Goal: Information Seeking & Learning: Learn about a topic

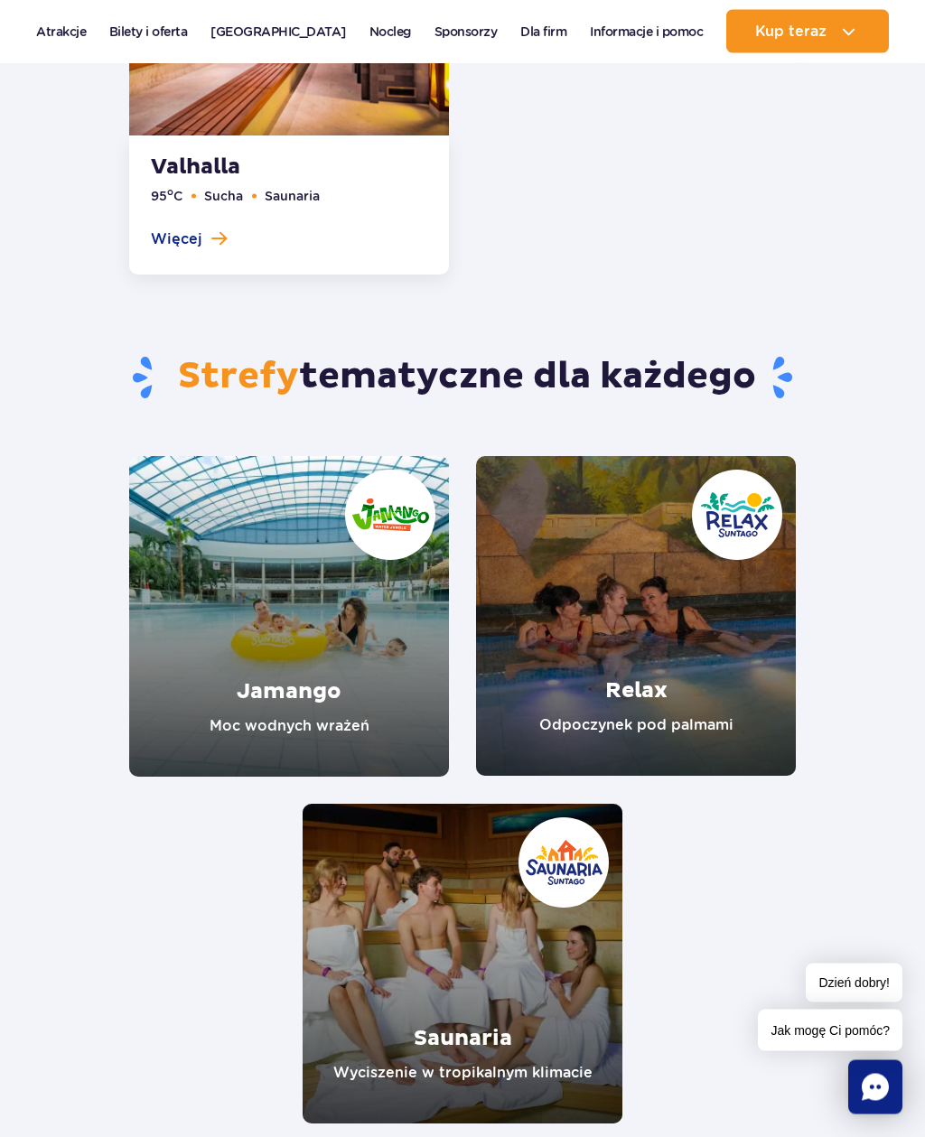
scroll to position [3552, 0]
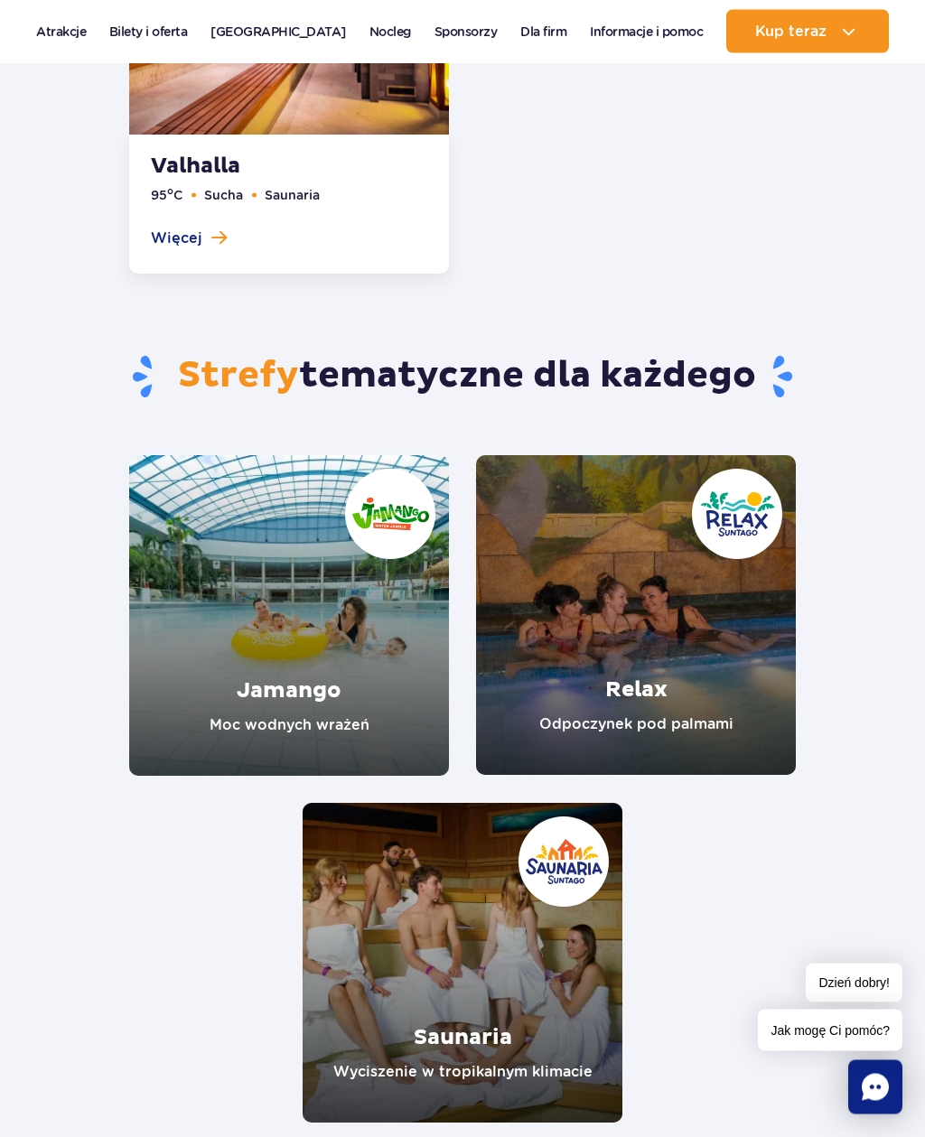
click at [357, 575] on link "Jamango" at bounding box center [289, 616] width 320 height 321
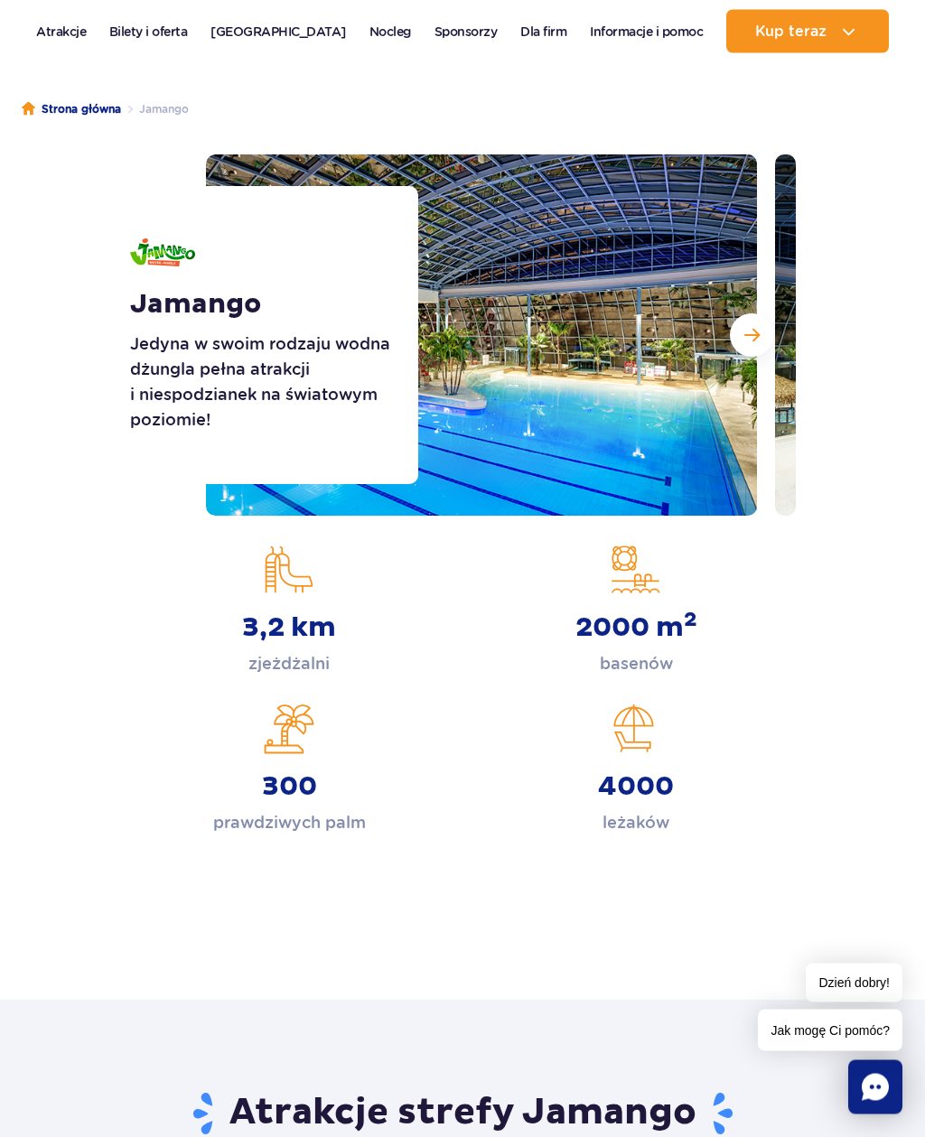
scroll to position [131, 0]
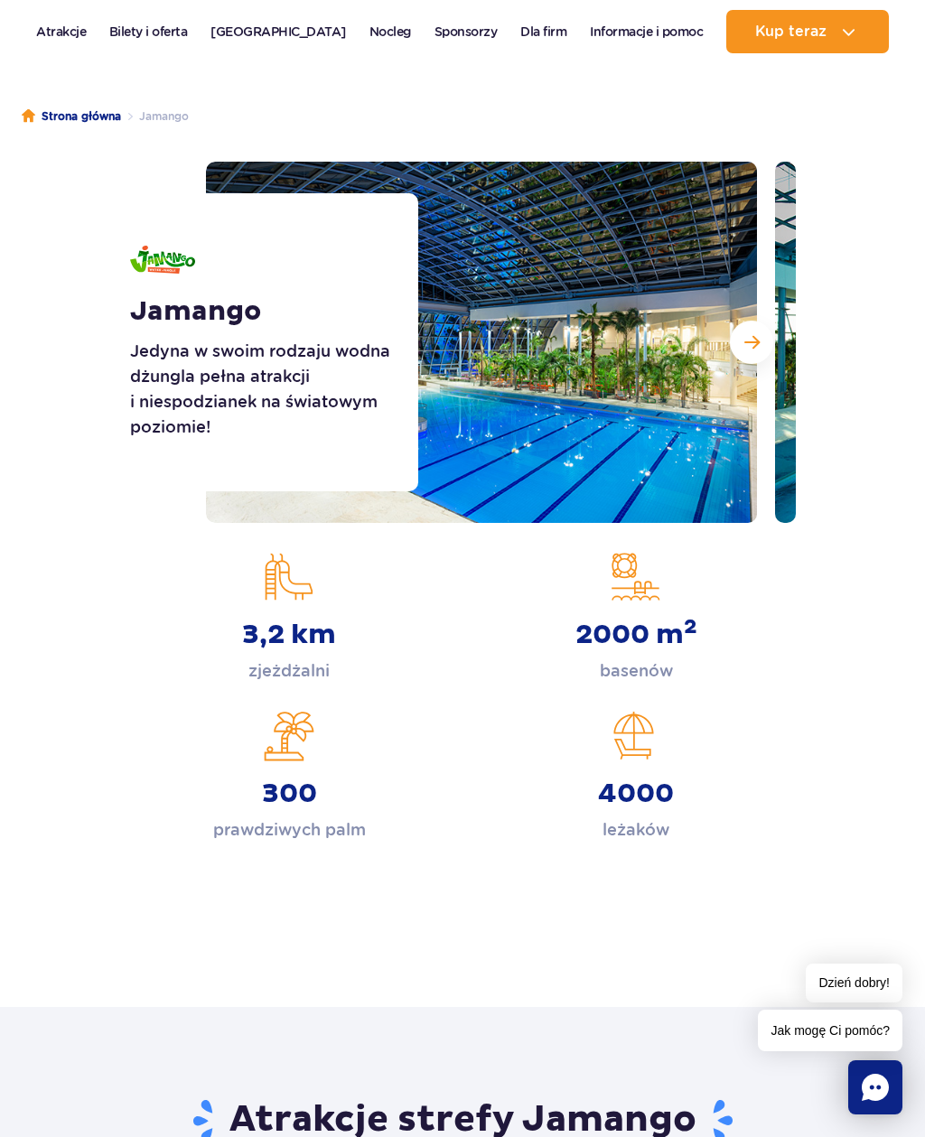
click at [755, 342] on span "Następny slajd" at bounding box center [751, 342] width 15 height 16
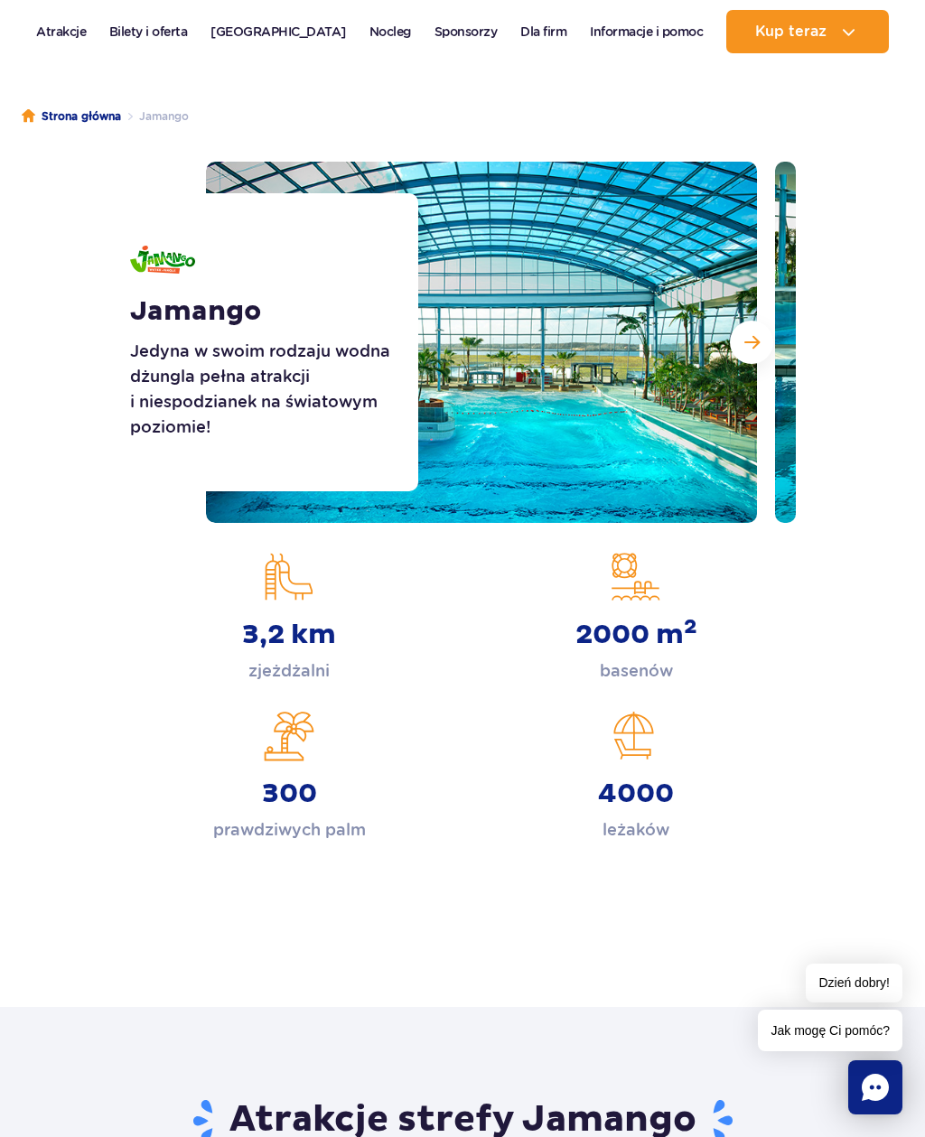
click at [756, 331] on button "Następny slajd" at bounding box center [751, 342] width 43 height 43
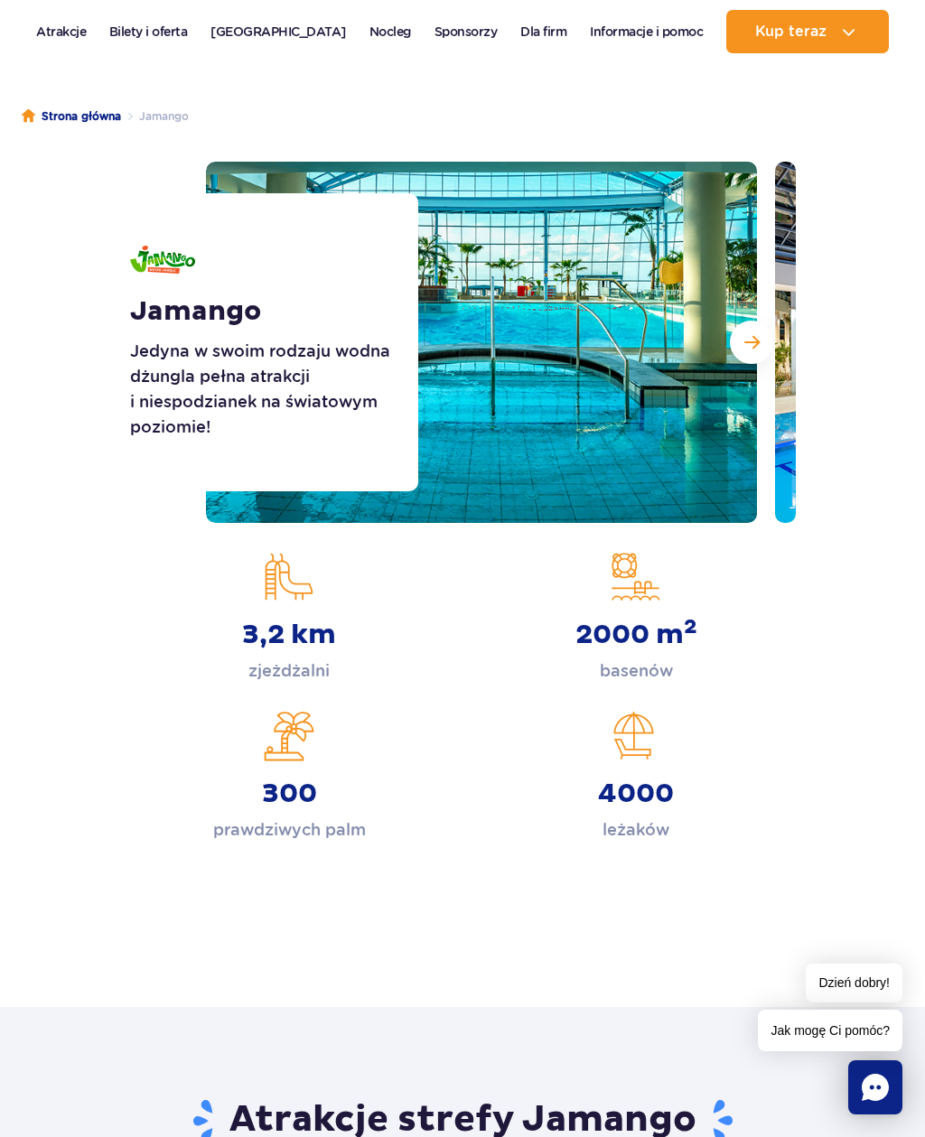
click at [750, 344] on span "Następny slajd" at bounding box center [751, 342] width 15 height 16
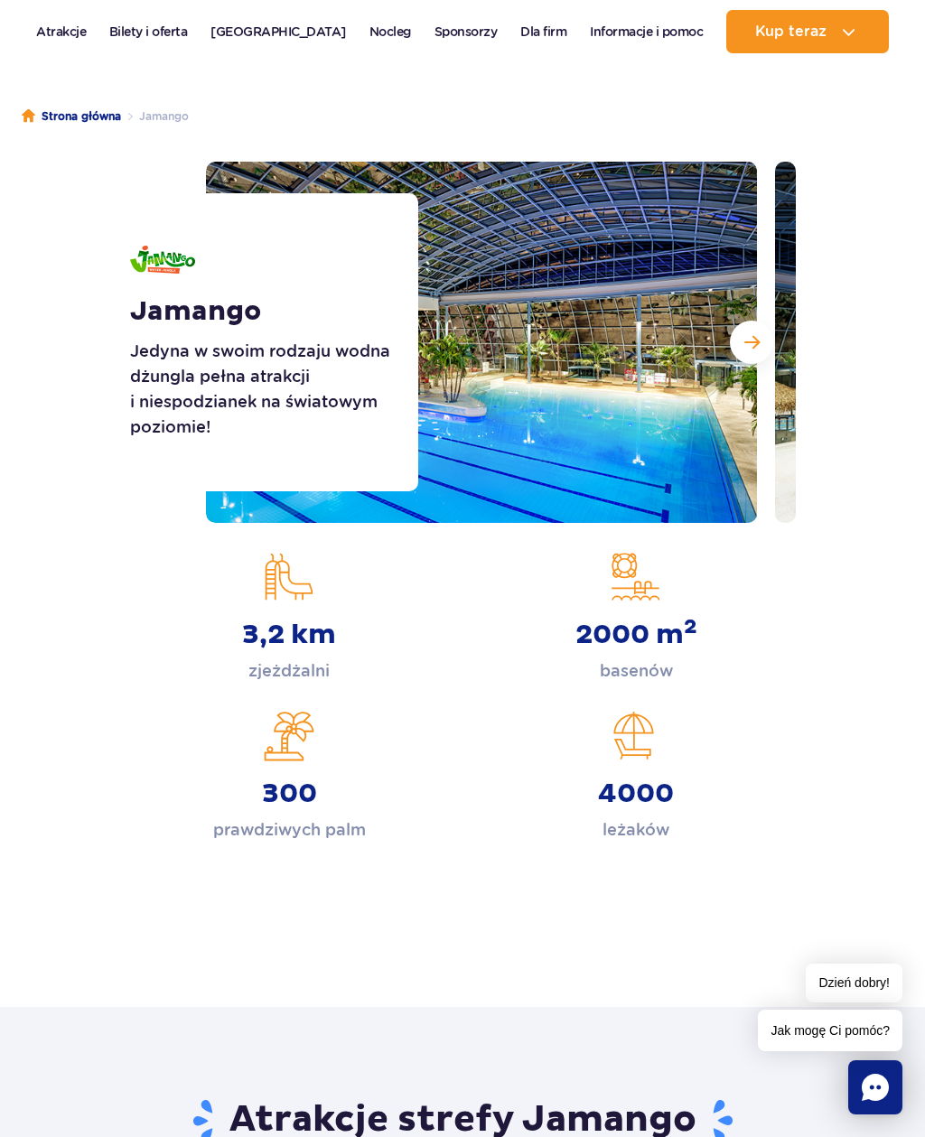
click at [359, 431] on p "Jedyna w swoim rodzaju wodna dżungla pełna atrakcji i niespodzianek na światowy…" at bounding box center [267, 389] width 274 height 101
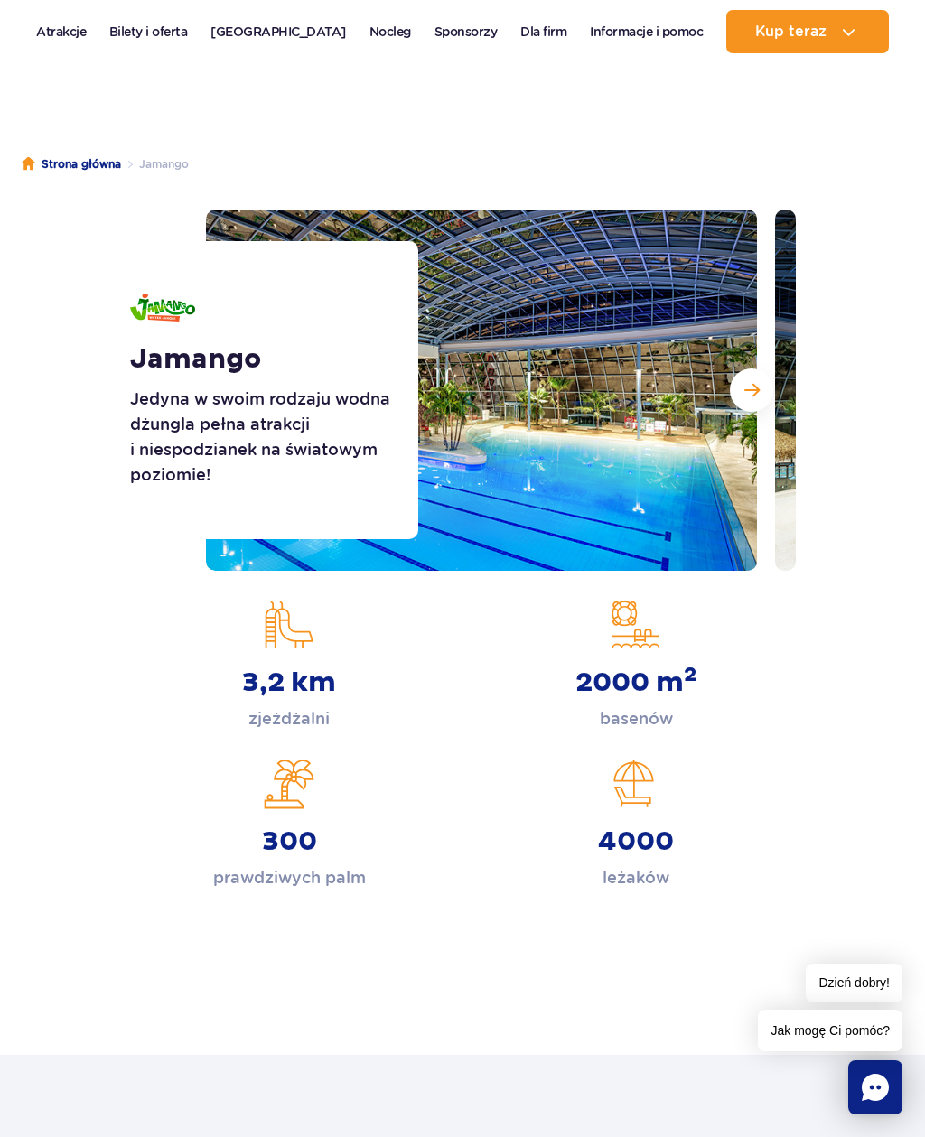
scroll to position [96, 0]
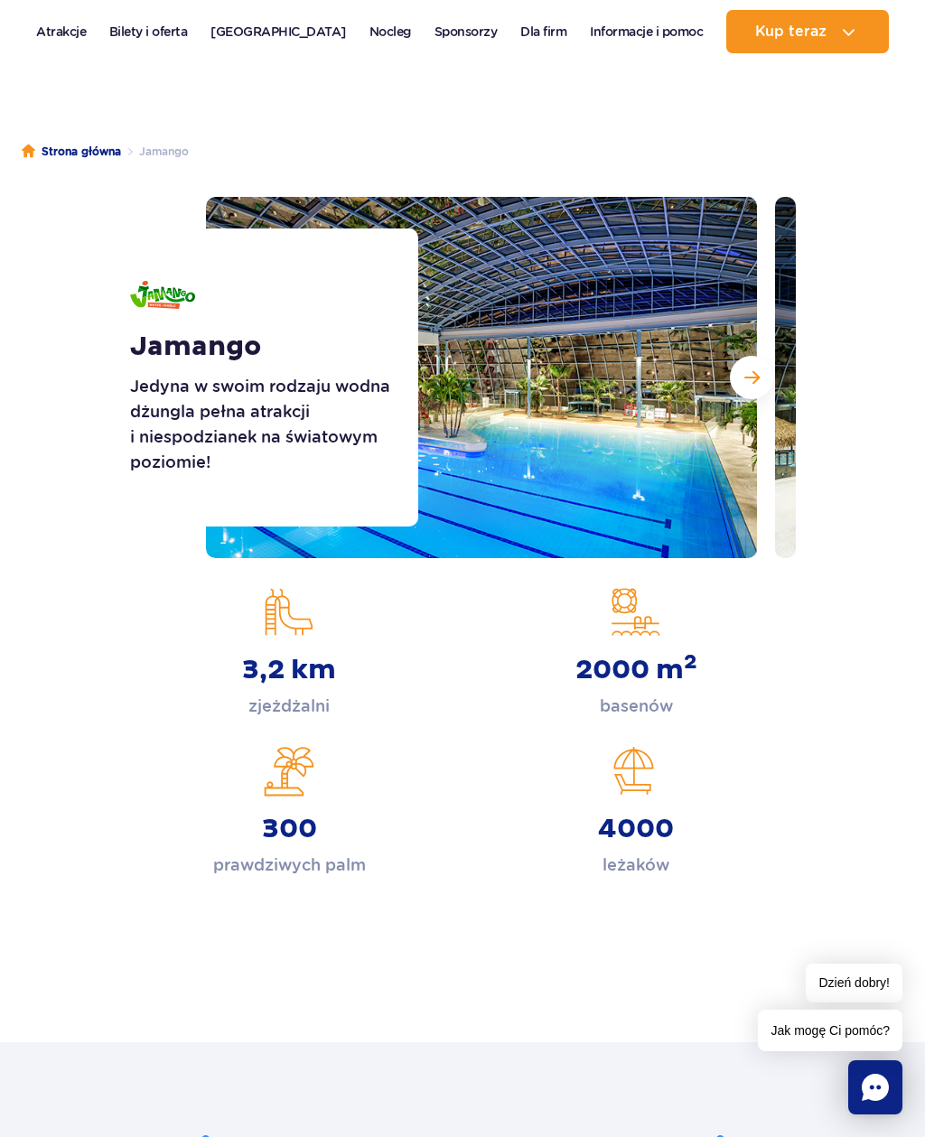
click at [704, 308] on img at bounding box center [481, 377] width 551 height 361
click at [759, 380] on span "Następny slajd" at bounding box center [751, 378] width 15 height 16
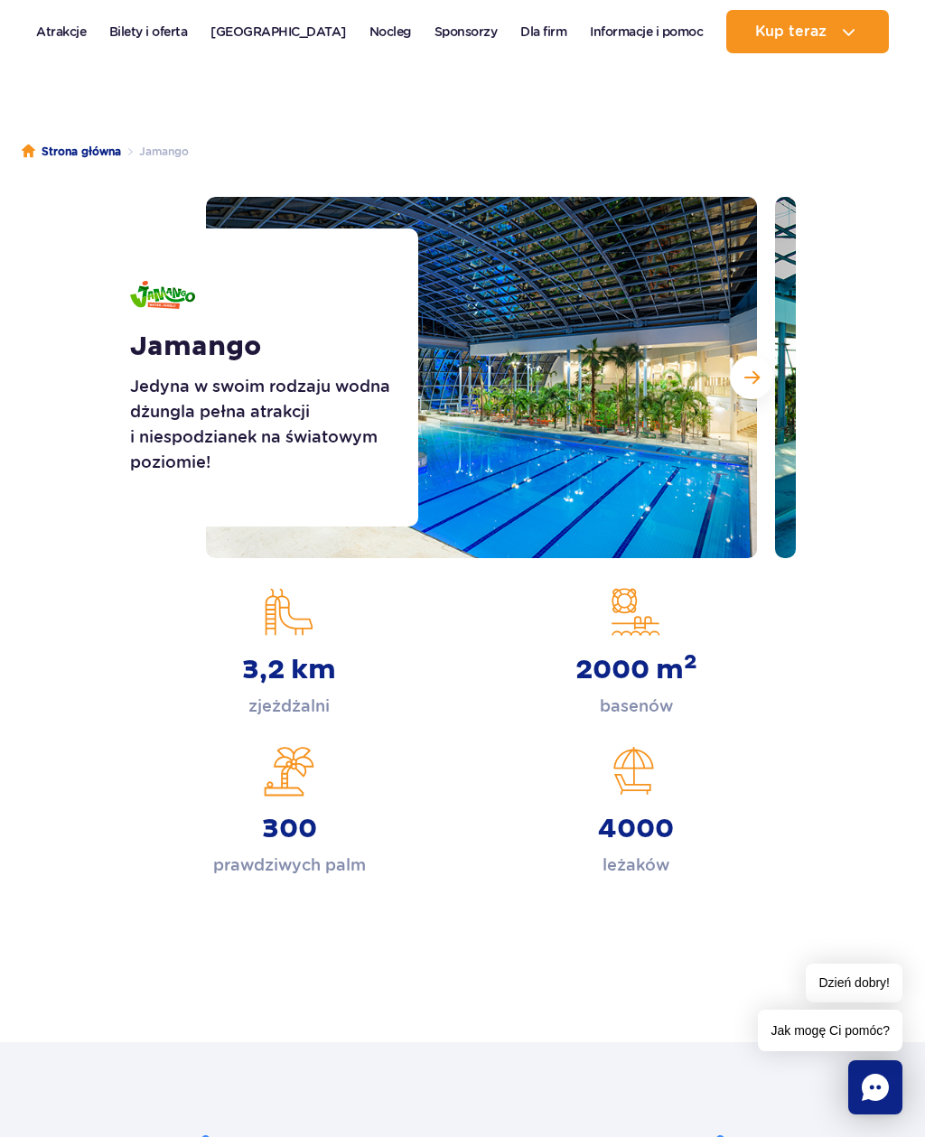
click at [755, 381] on span "Następny slajd" at bounding box center [751, 378] width 15 height 16
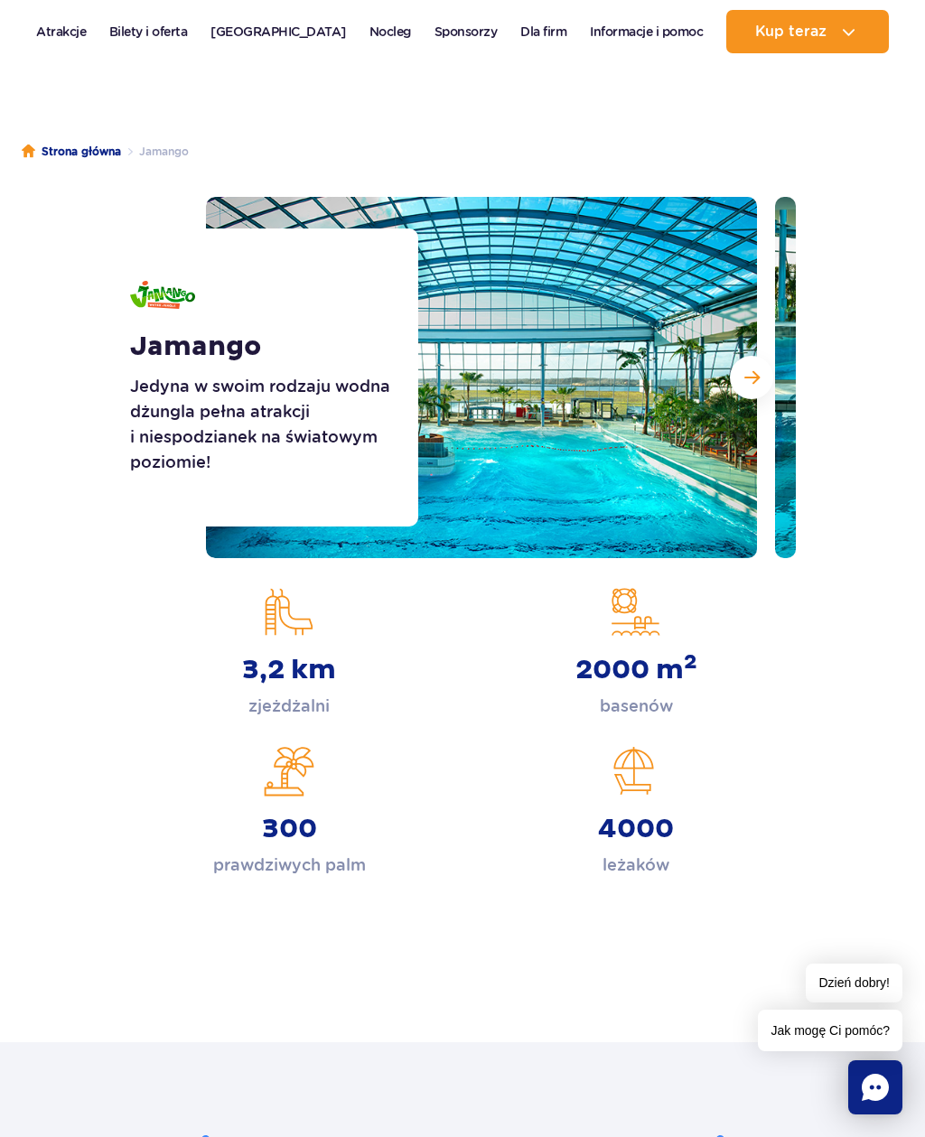
click at [767, 388] on button "Następny slajd" at bounding box center [751, 377] width 43 height 43
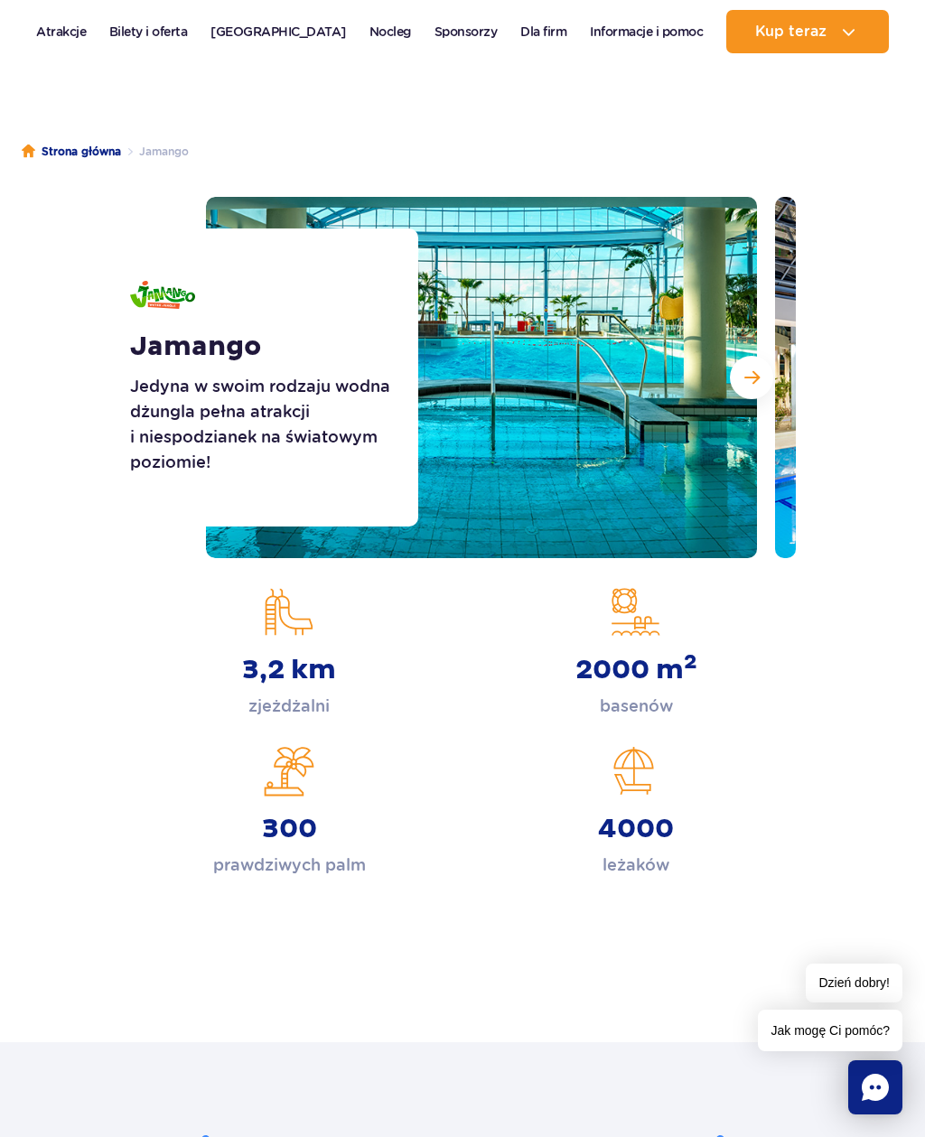
click at [745, 382] on span "Następny slajd" at bounding box center [751, 378] width 15 height 16
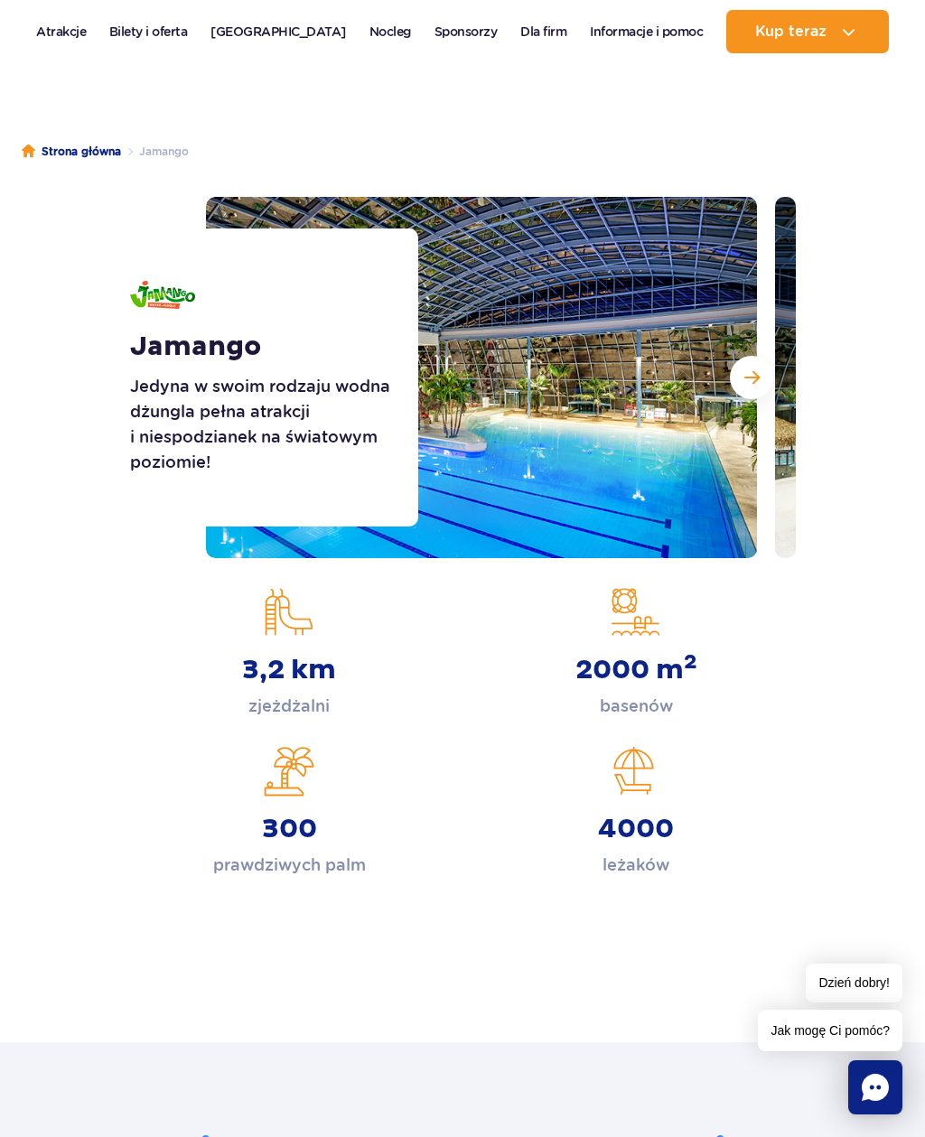
click at [751, 378] on span "Następny slajd" at bounding box center [751, 378] width 15 height 16
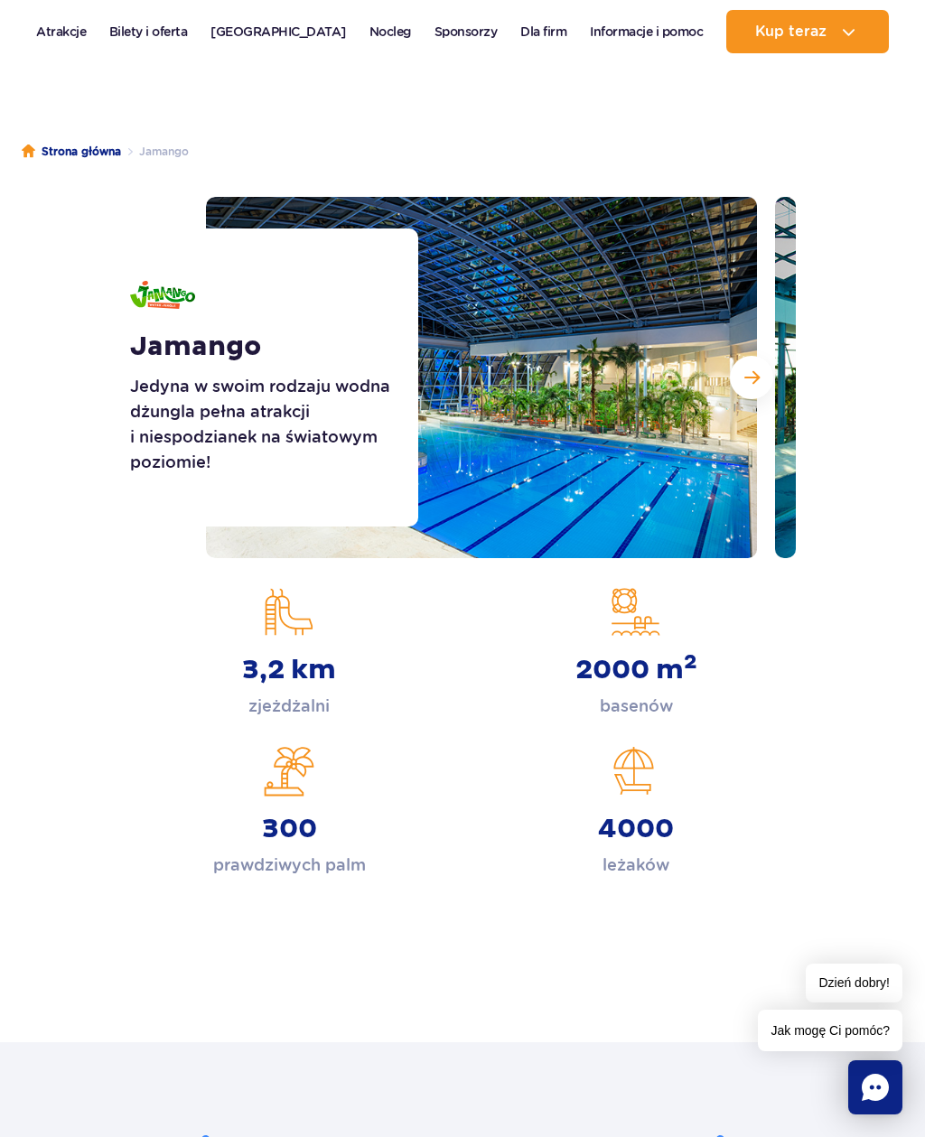
click at [753, 379] on span "Następny slajd" at bounding box center [751, 378] width 15 height 16
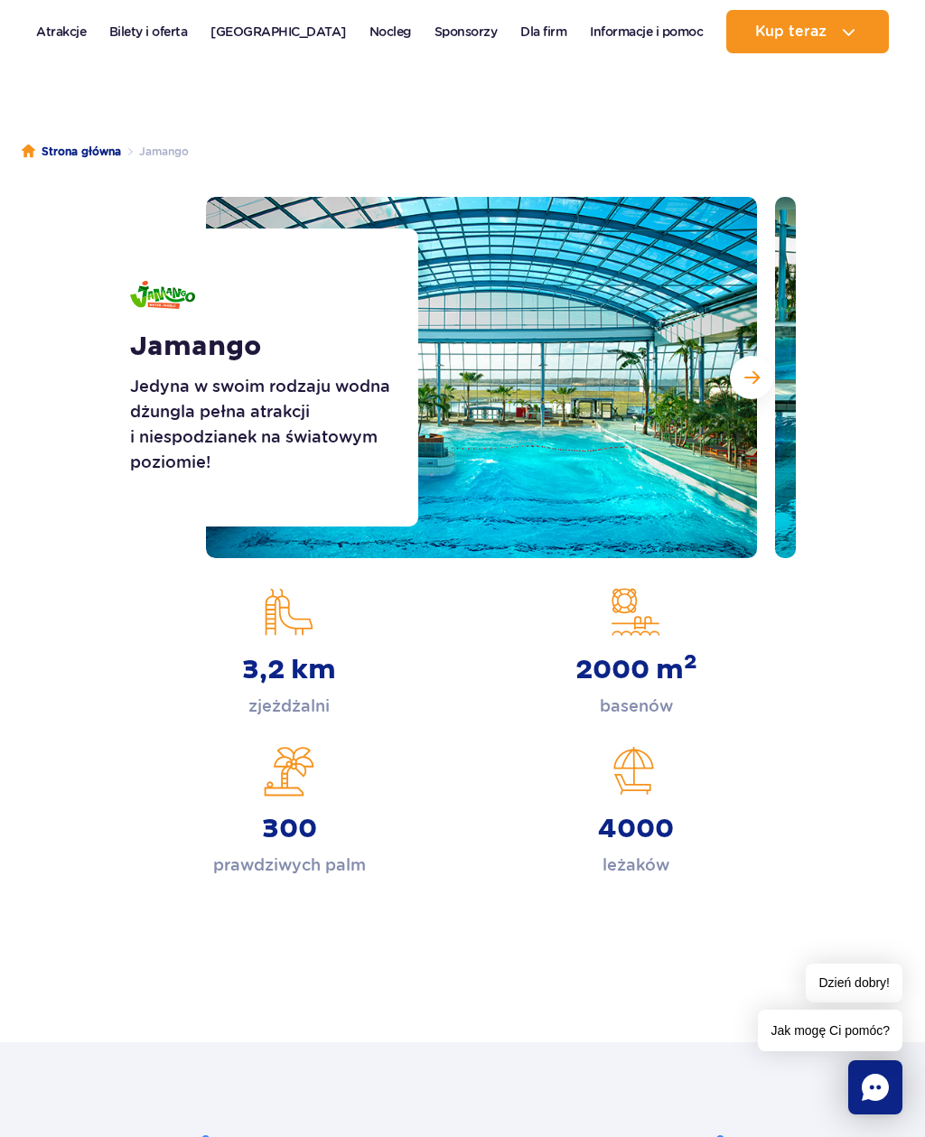
click at [750, 380] on span "Następny slajd" at bounding box center [751, 378] width 15 height 16
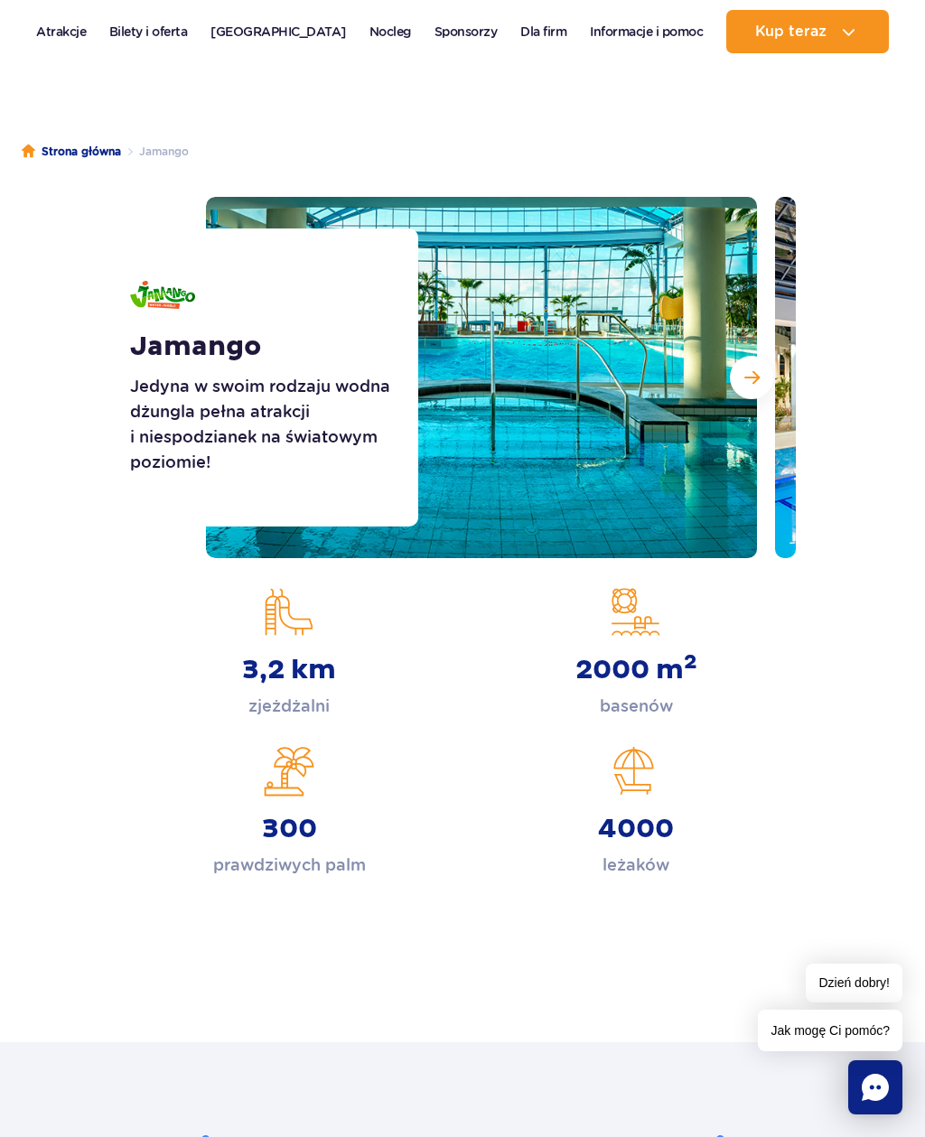
click at [753, 379] on span "Następny slajd" at bounding box center [751, 378] width 15 height 16
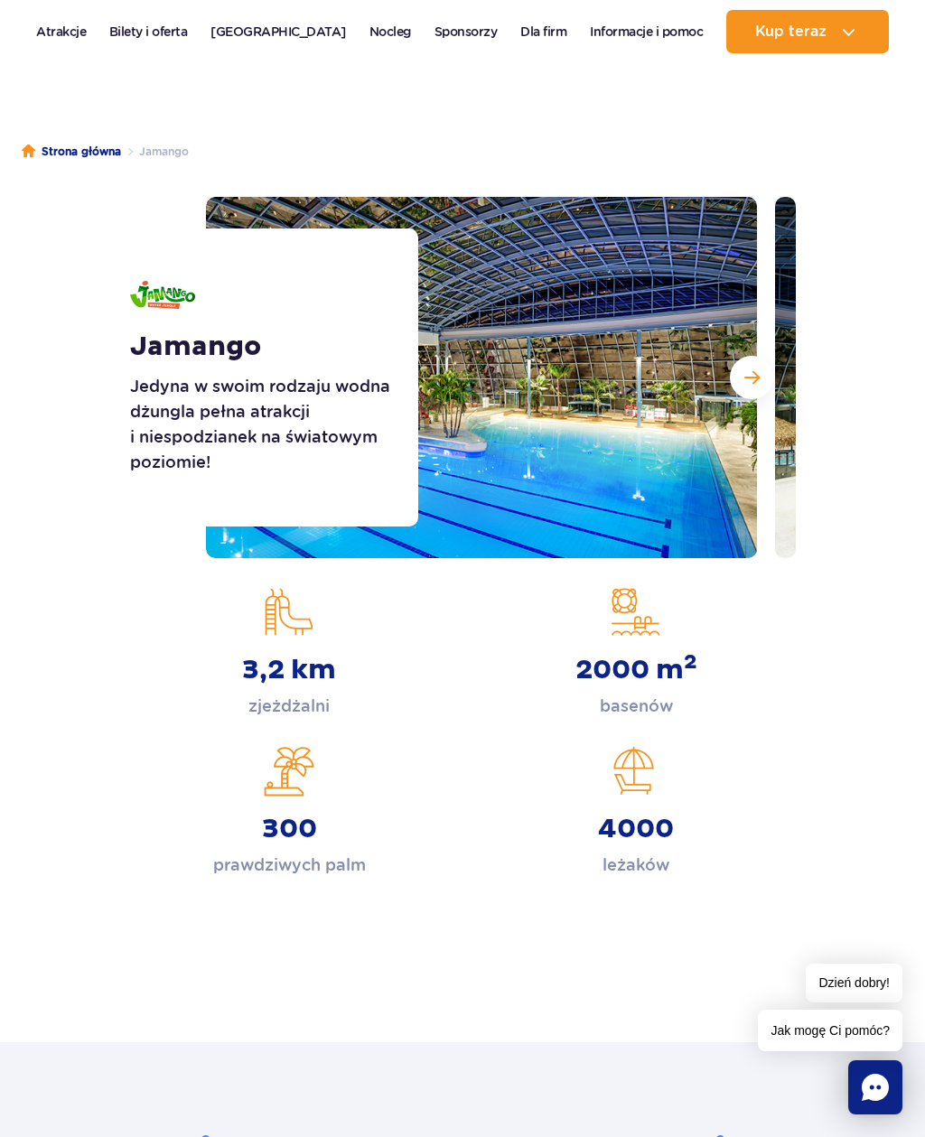
click at [755, 380] on span "Następny slajd" at bounding box center [751, 378] width 15 height 16
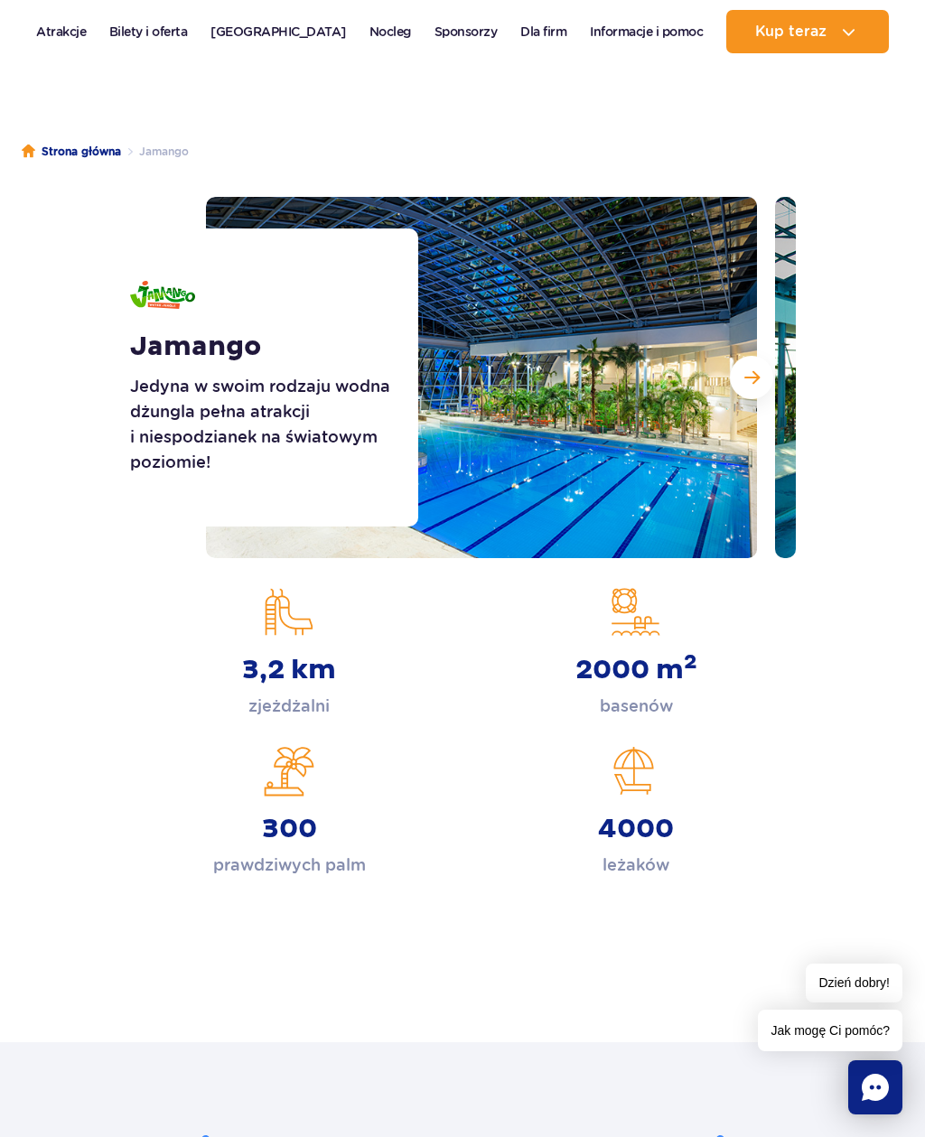
click at [754, 371] on span "Następny slajd" at bounding box center [751, 378] width 15 height 16
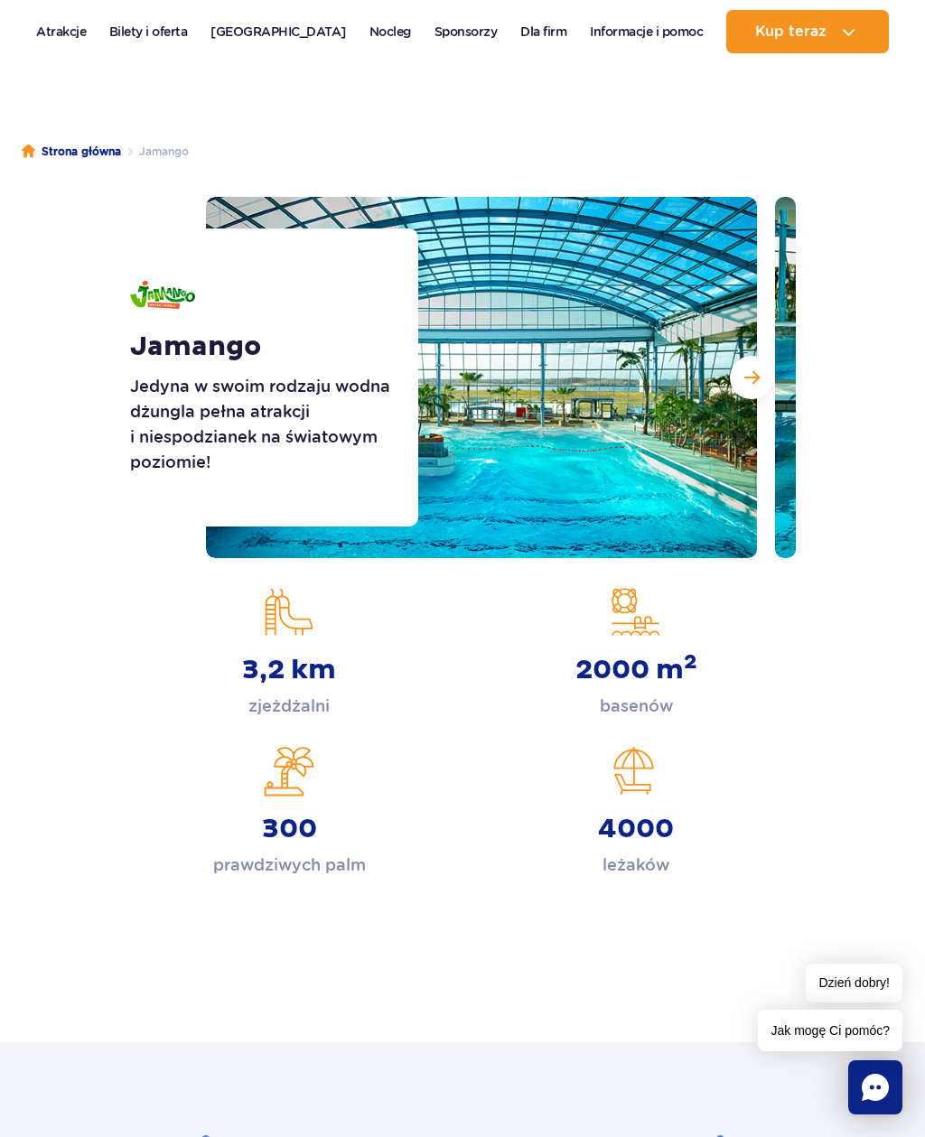
click at [750, 375] on span "Następny slajd" at bounding box center [751, 378] width 15 height 16
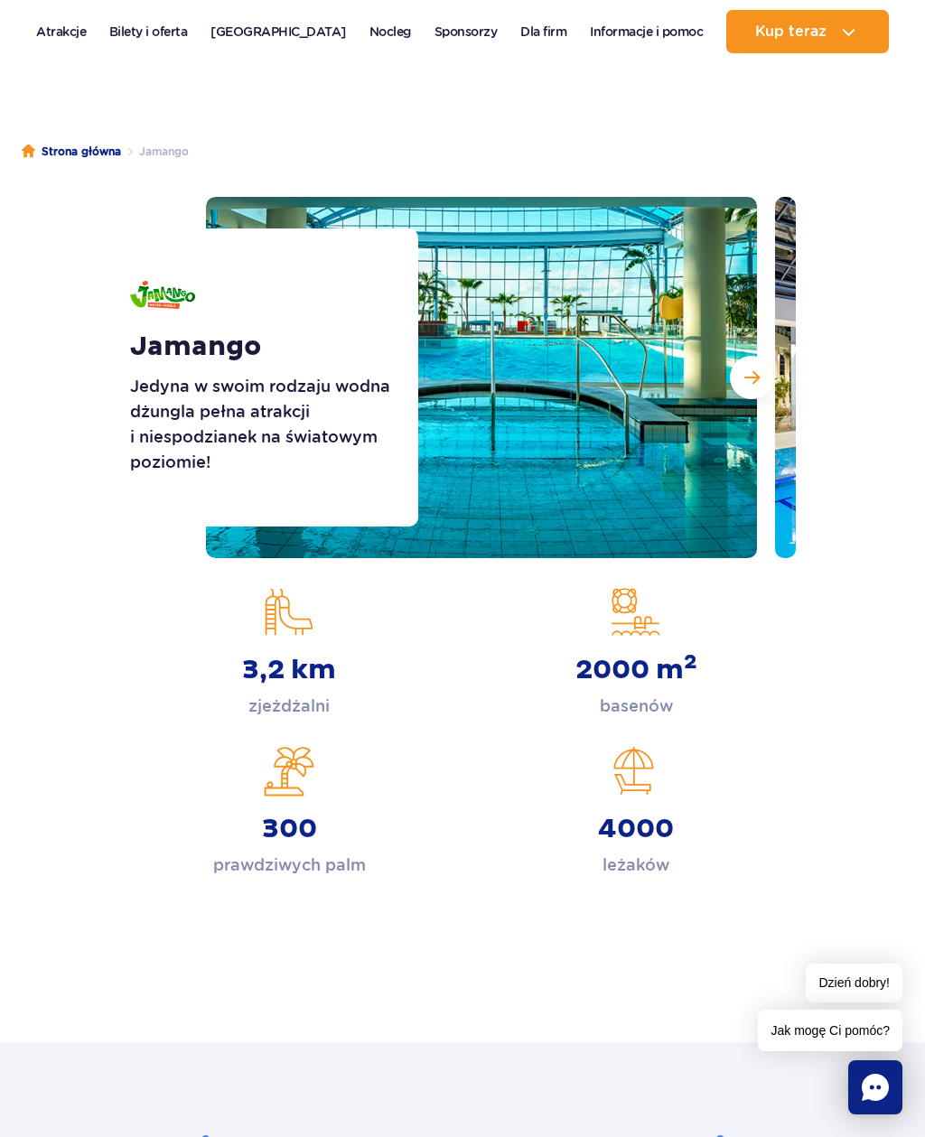
click at [753, 373] on span "Następny slajd" at bounding box center [751, 378] width 15 height 16
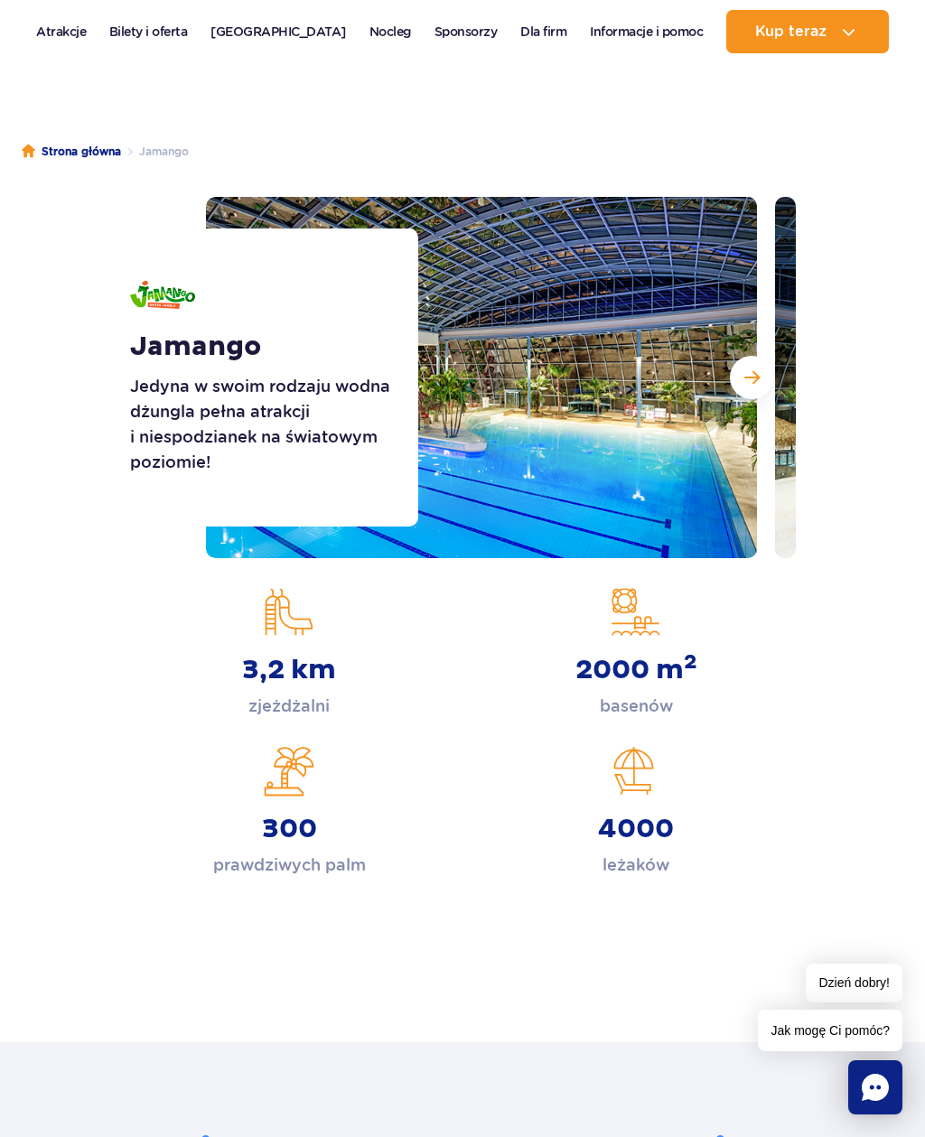
click at [757, 373] on span "Następny slajd" at bounding box center [751, 378] width 15 height 16
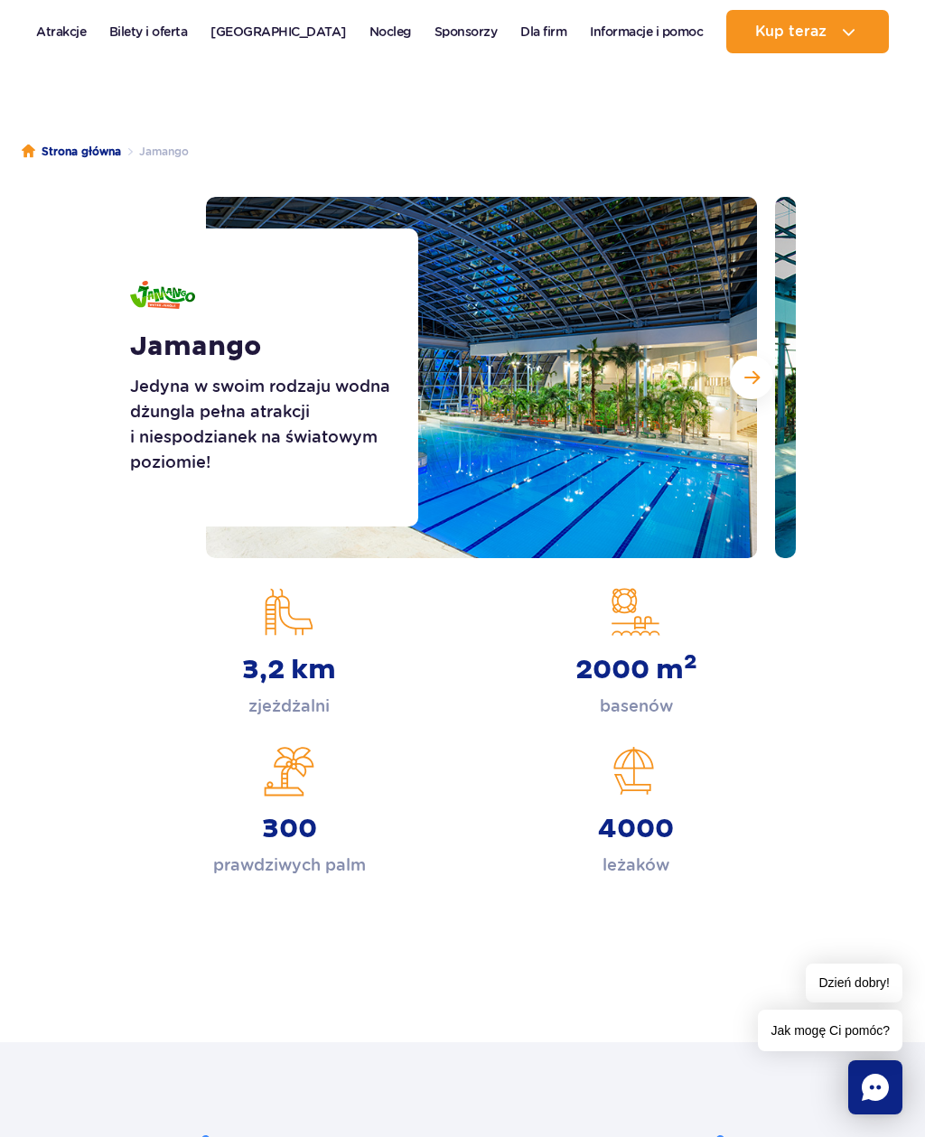
click at [745, 379] on span "Następny slajd" at bounding box center [751, 378] width 15 height 16
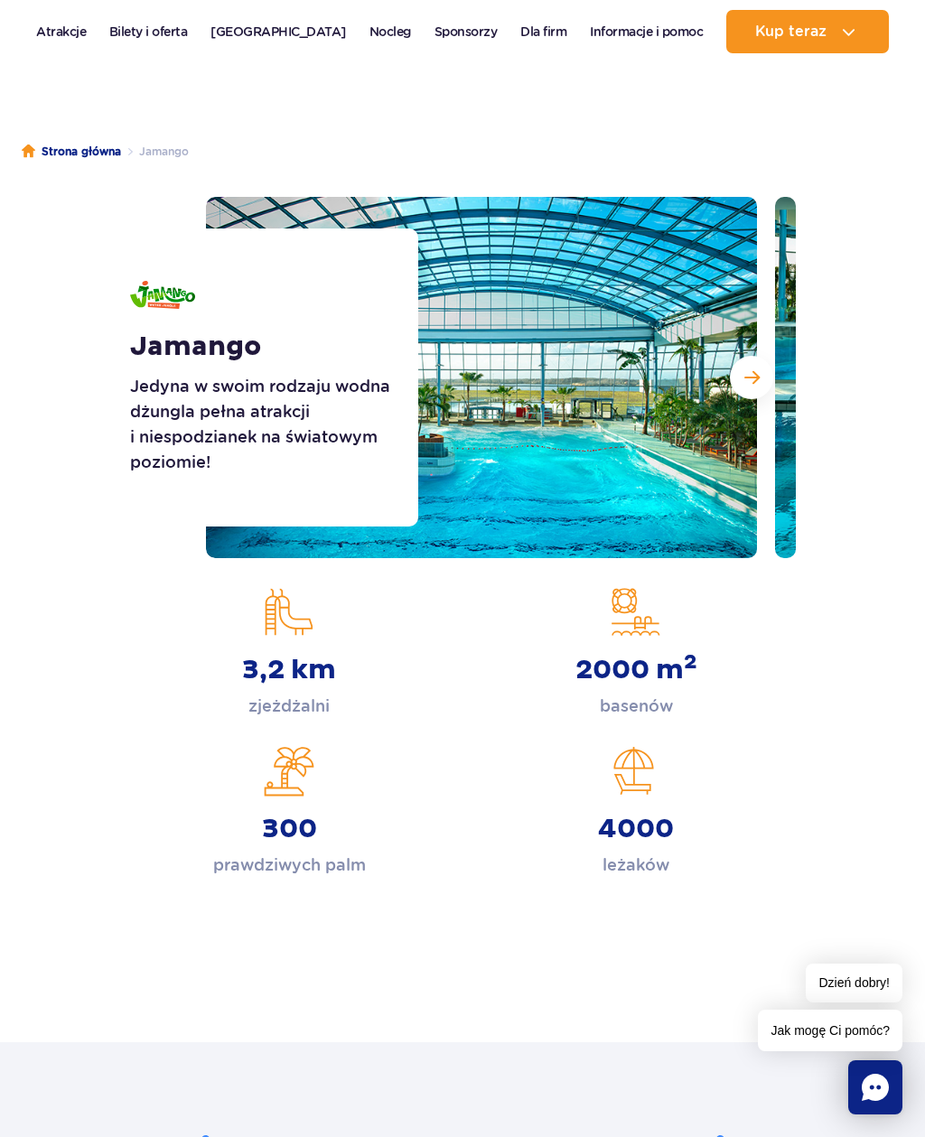
click at [748, 375] on span "Następny slajd" at bounding box center [751, 378] width 15 height 16
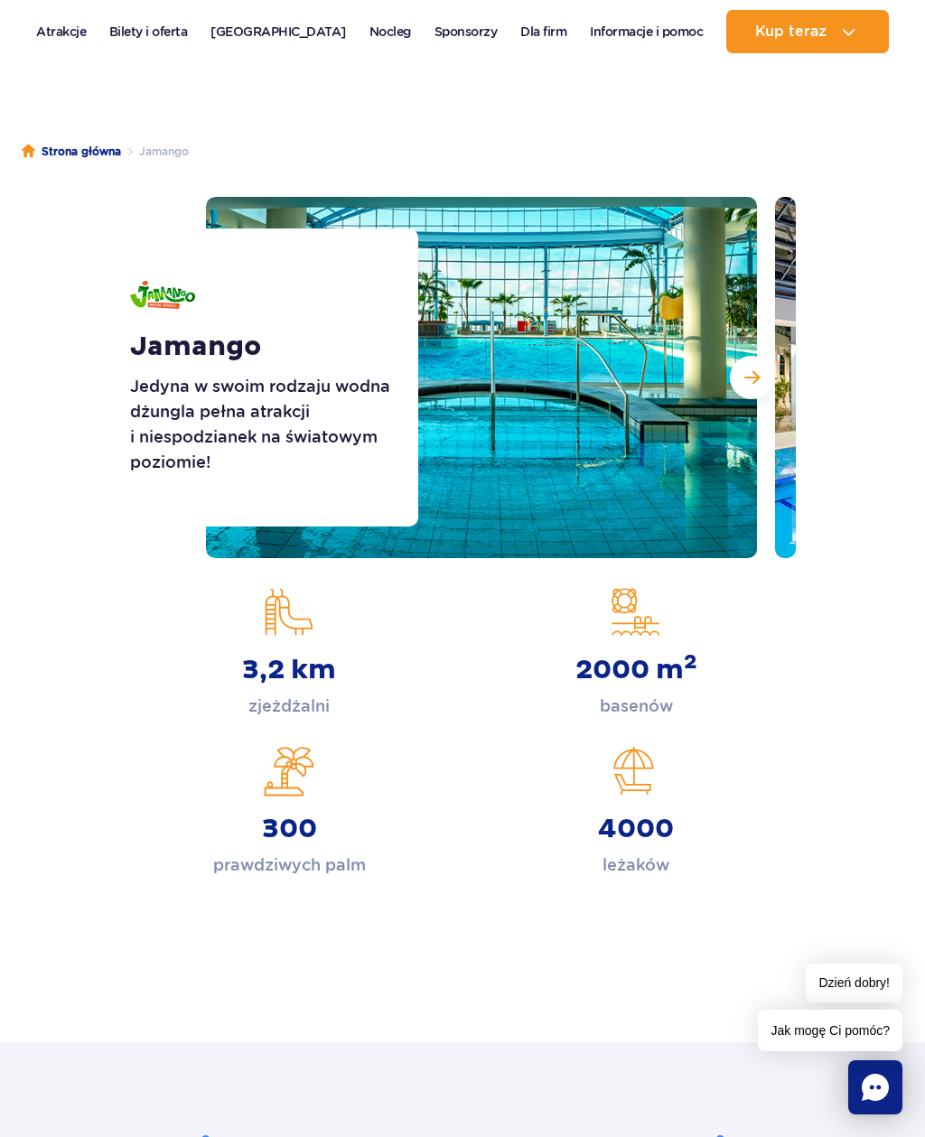
click at [748, 373] on span "Następny slajd" at bounding box center [751, 378] width 15 height 16
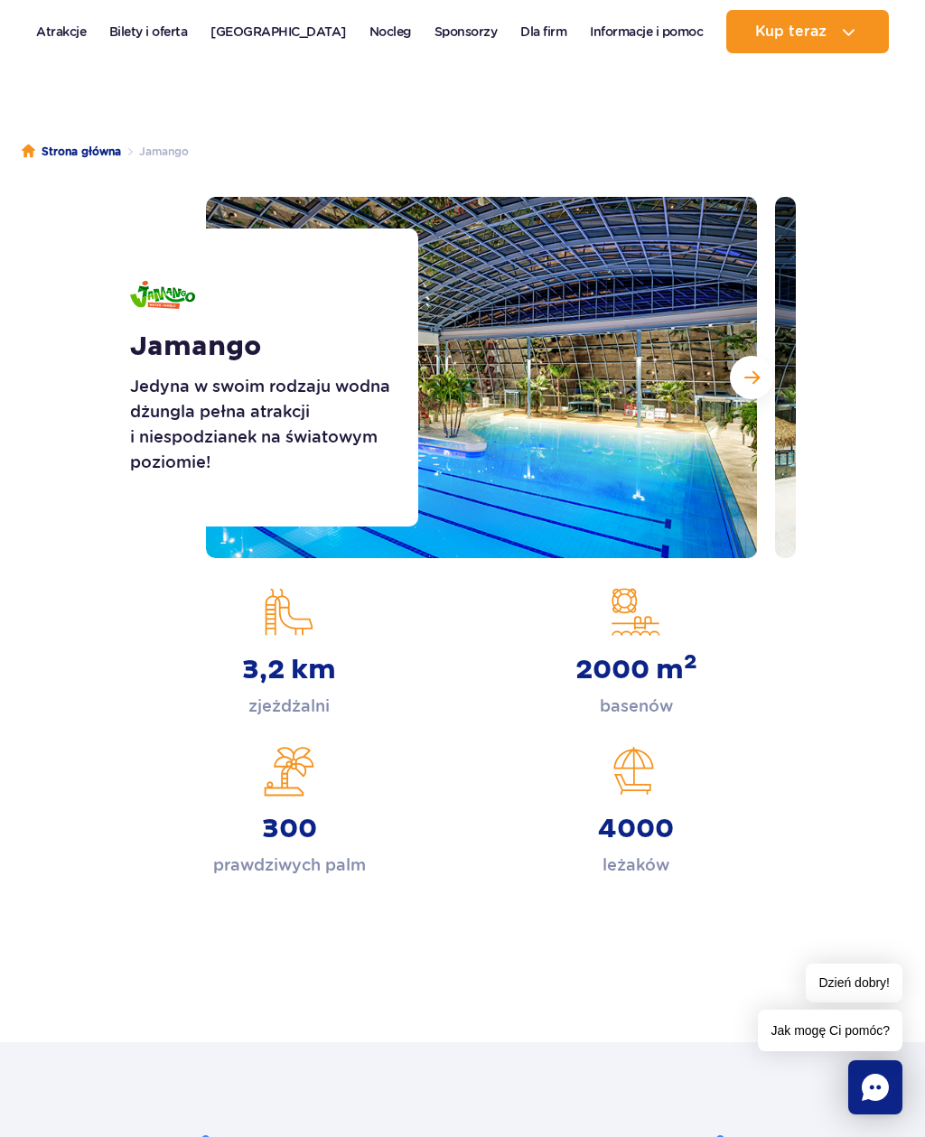
click at [757, 370] on span "Następny slajd" at bounding box center [751, 378] width 15 height 16
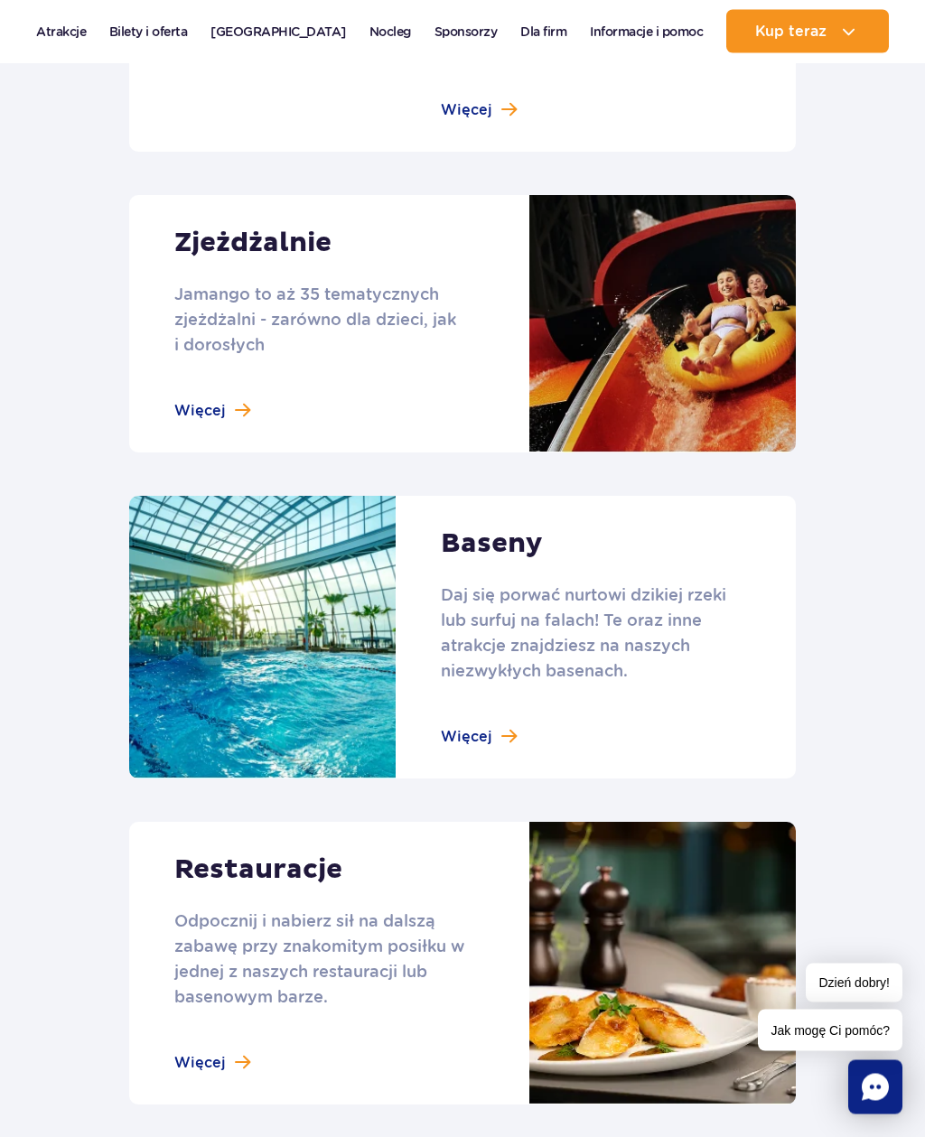
scroll to position [1642, 0]
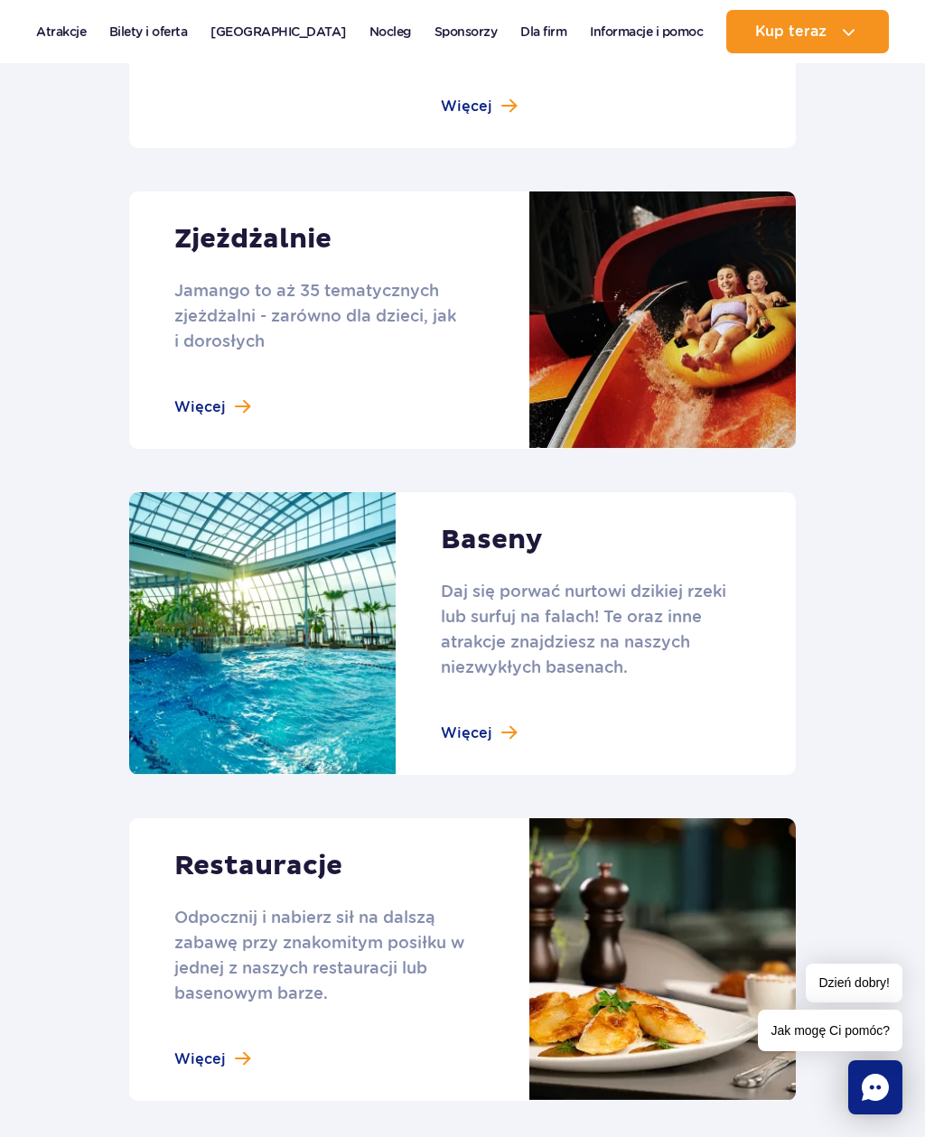
click at [229, 378] on link at bounding box center [462, 320] width 667 height 257
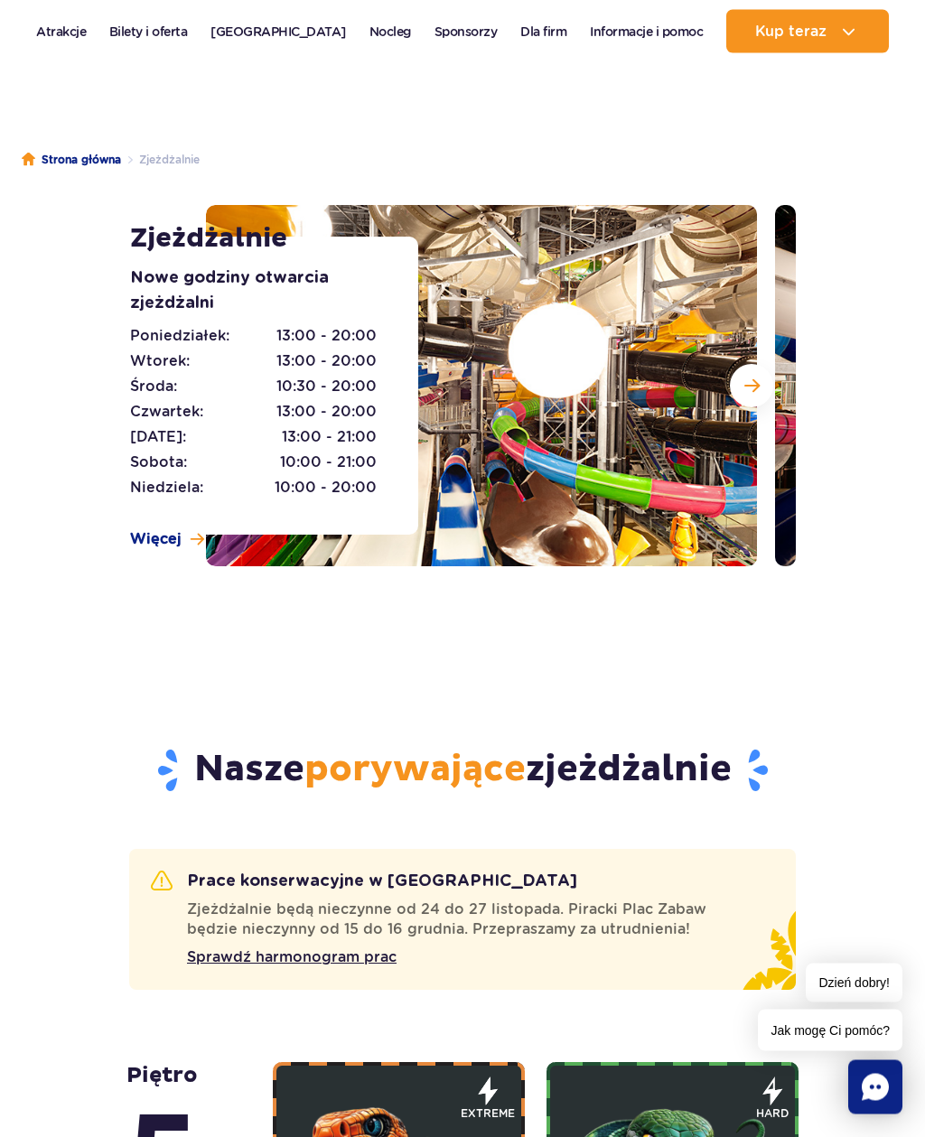
scroll to position [91, 0]
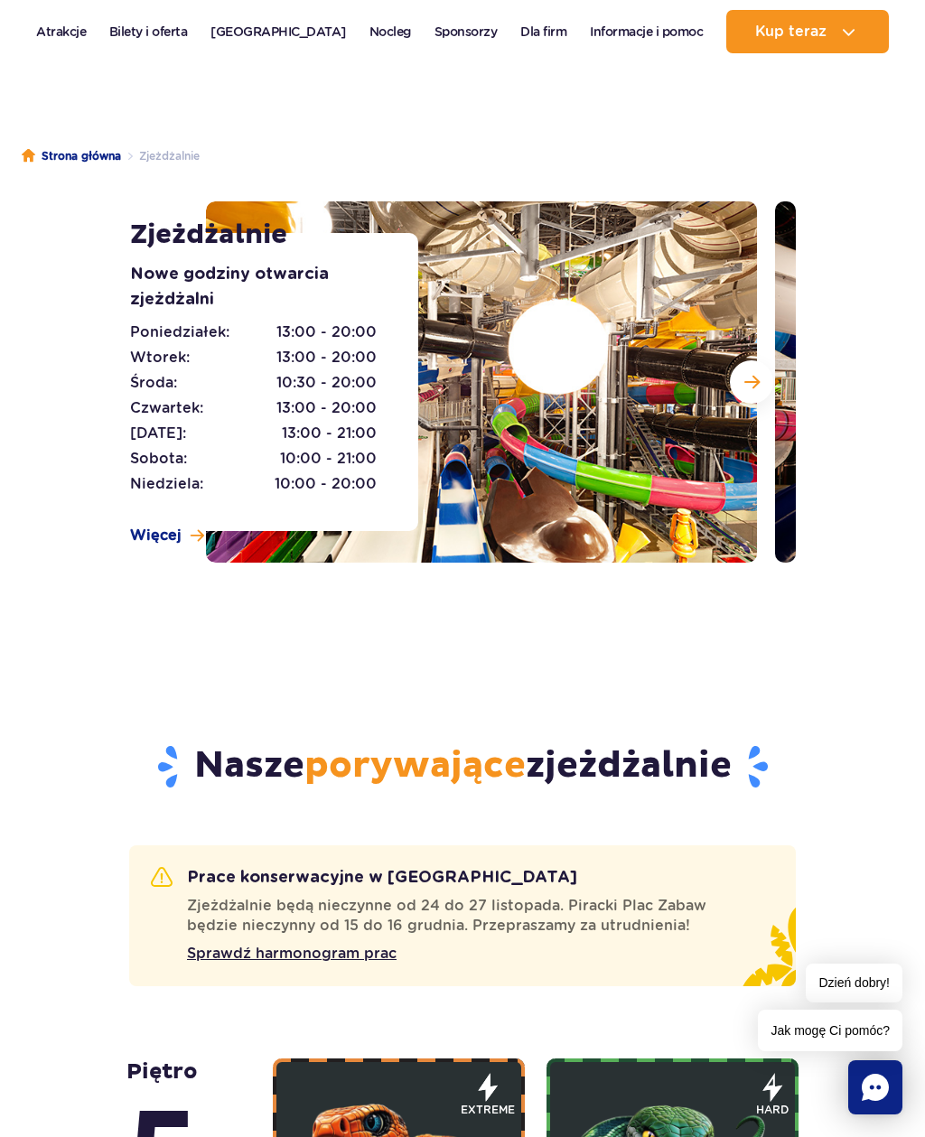
click at [772, 385] on button "Następny slajd" at bounding box center [751, 381] width 43 height 43
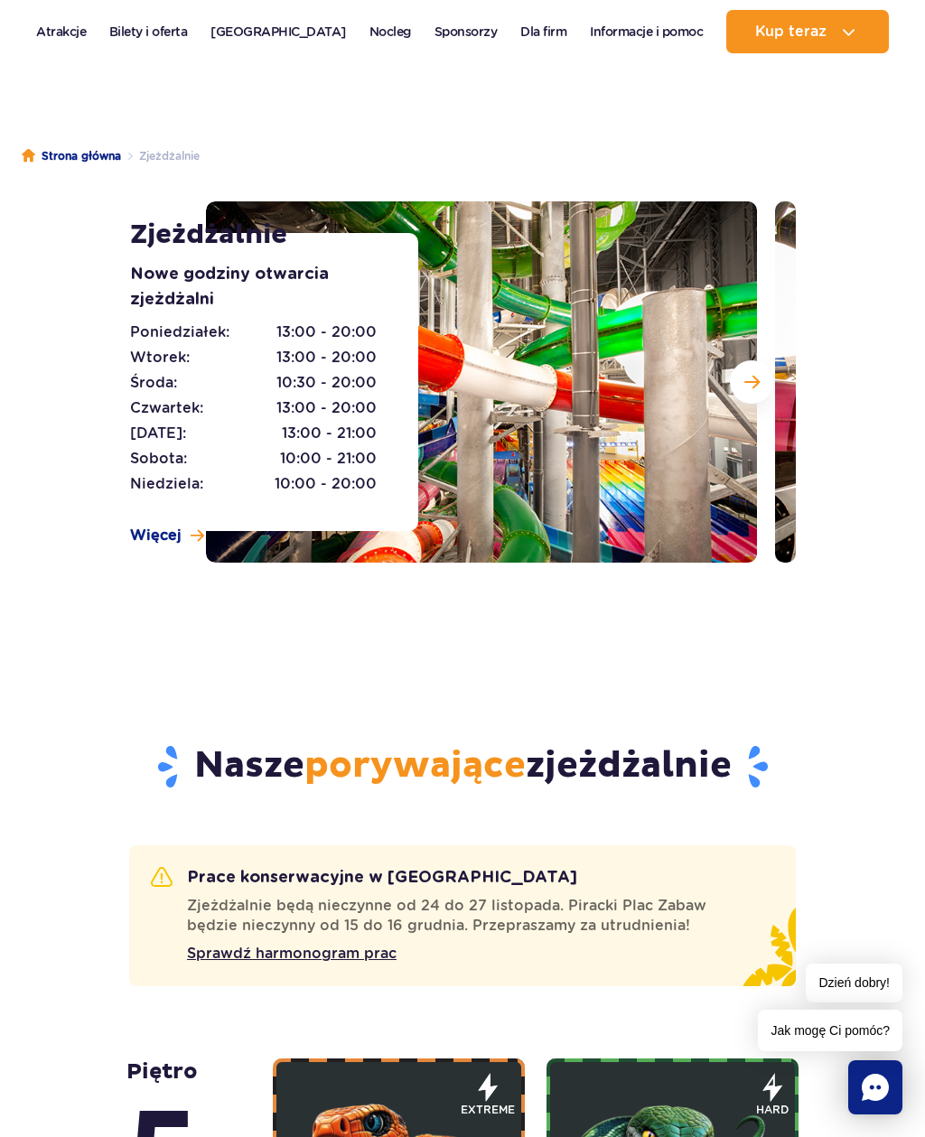
click at [749, 390] on button "Następny slajd" at bounding box center [751, 381] width 43 height 43
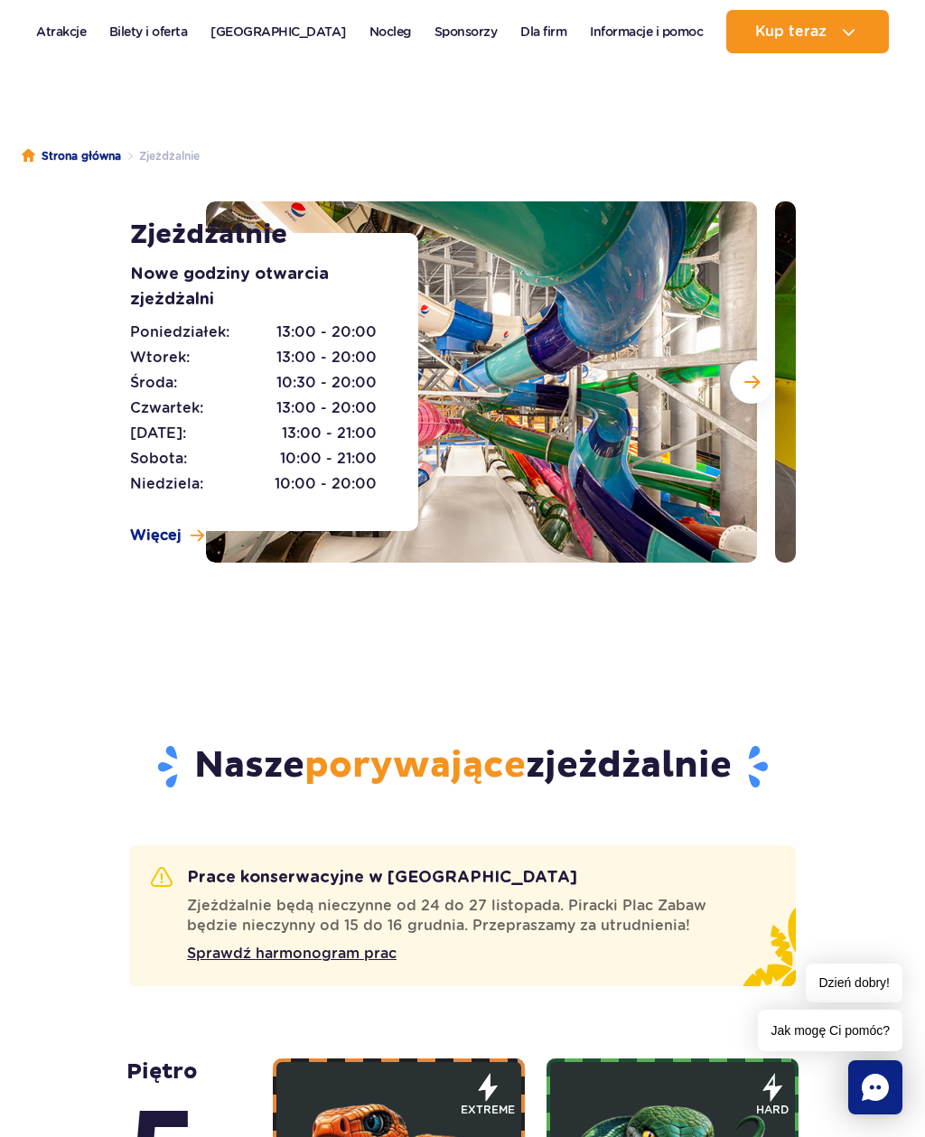
click at [748, 386] on span "Następny slajd" at bounding box center [751, 382] width 15 height 16
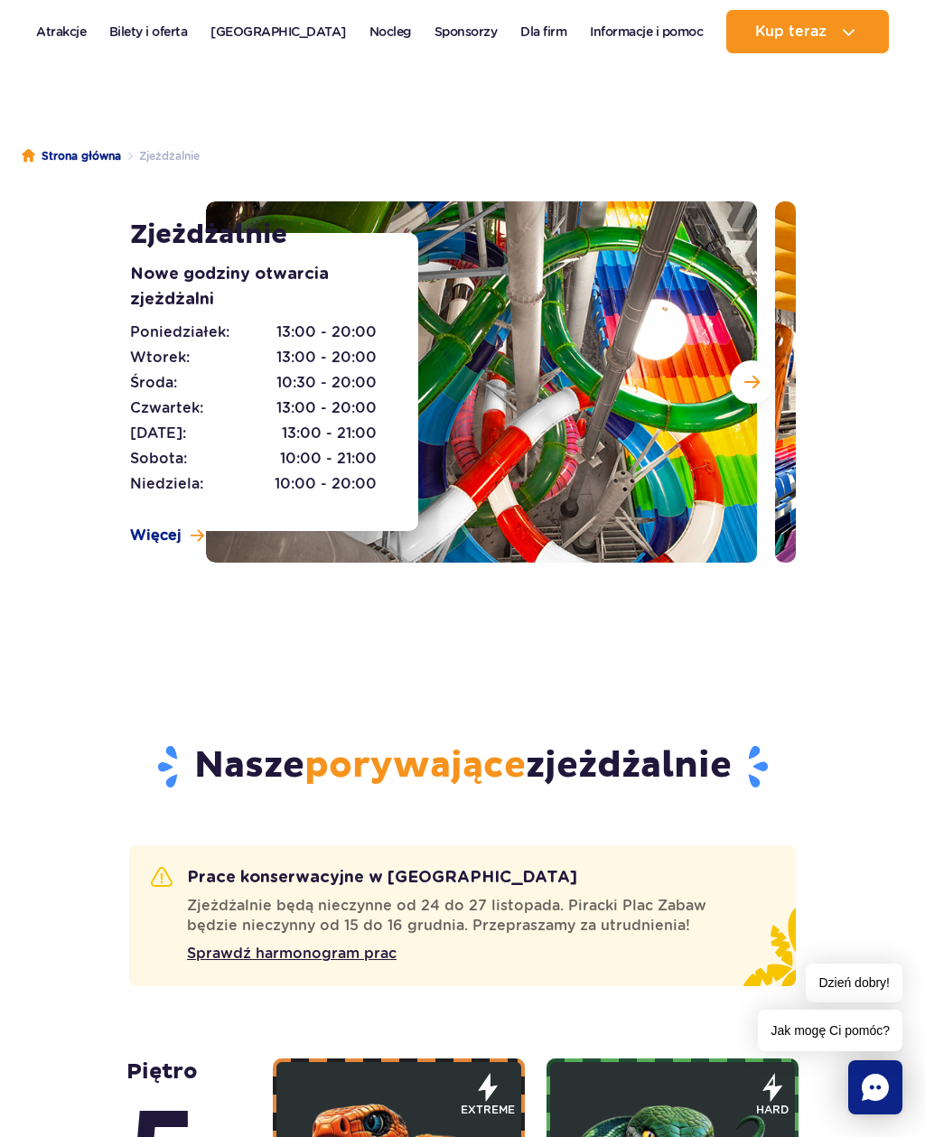
click at [750, 391] on button "Następny slajd" at bounding box center [751, 381] width 43 height 43
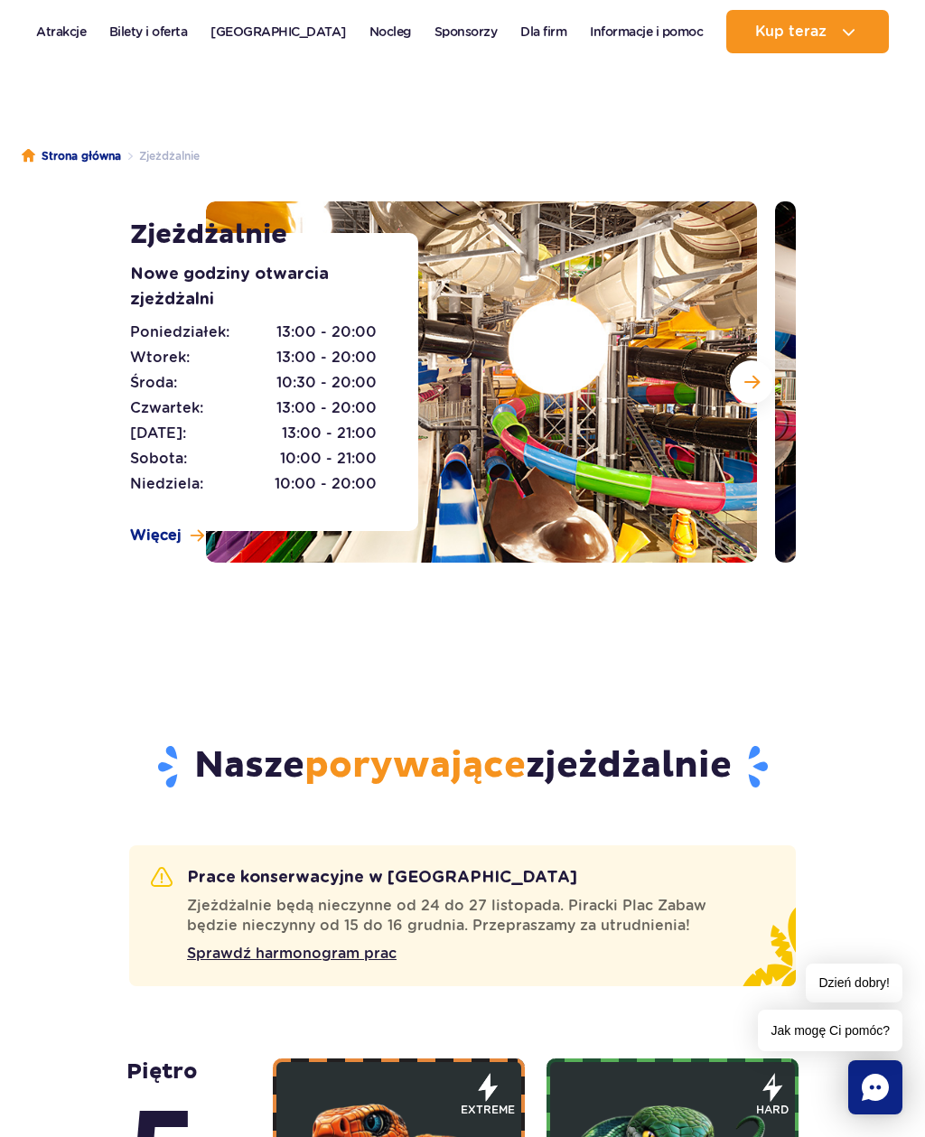
click at [758, 380] on span "Następny slajd" at bounding box center [751, 382] width 15 height 16
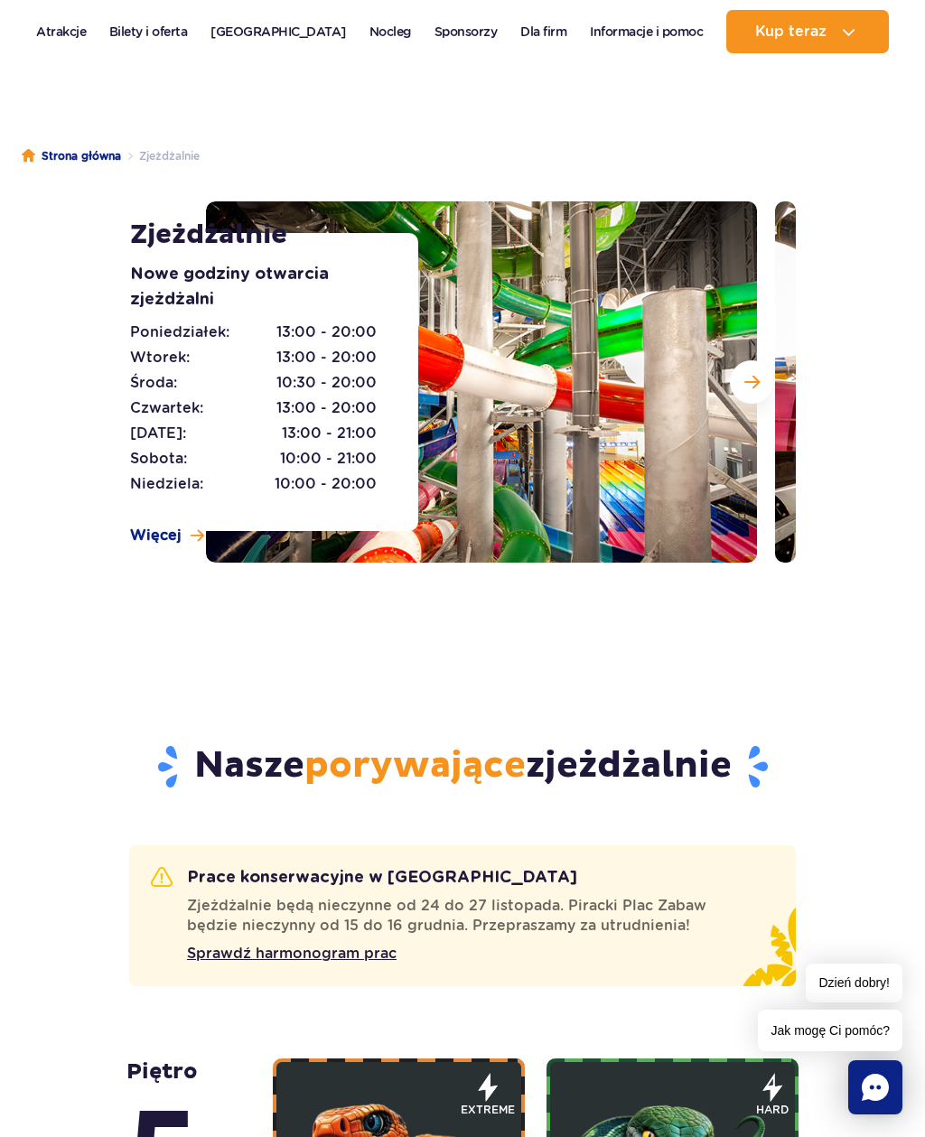
click at [755, 388] on span "Następny slajd" at bounding box center [751, 382] width 15 height 16
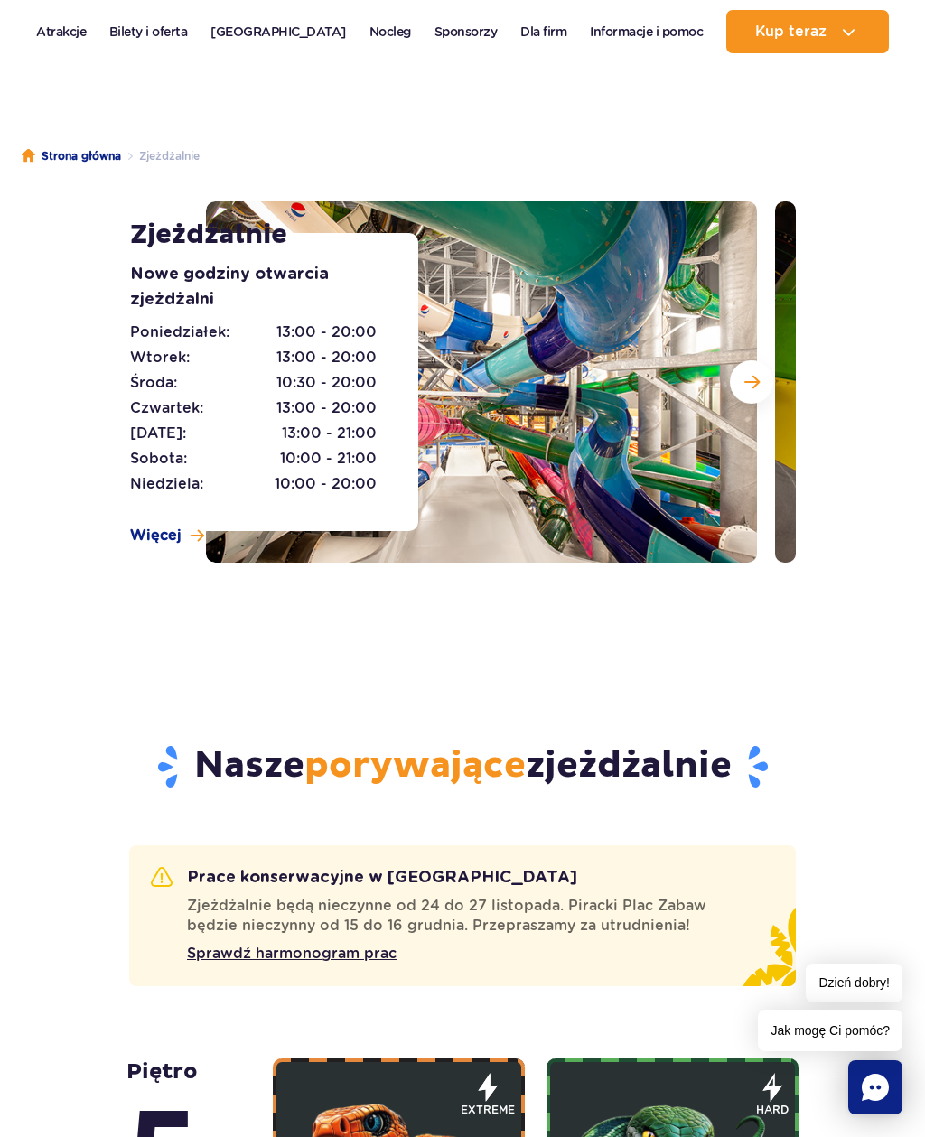
click at [753, 392] on button "Następny slajd" at bounding box center [751, 381] width 43 height 43
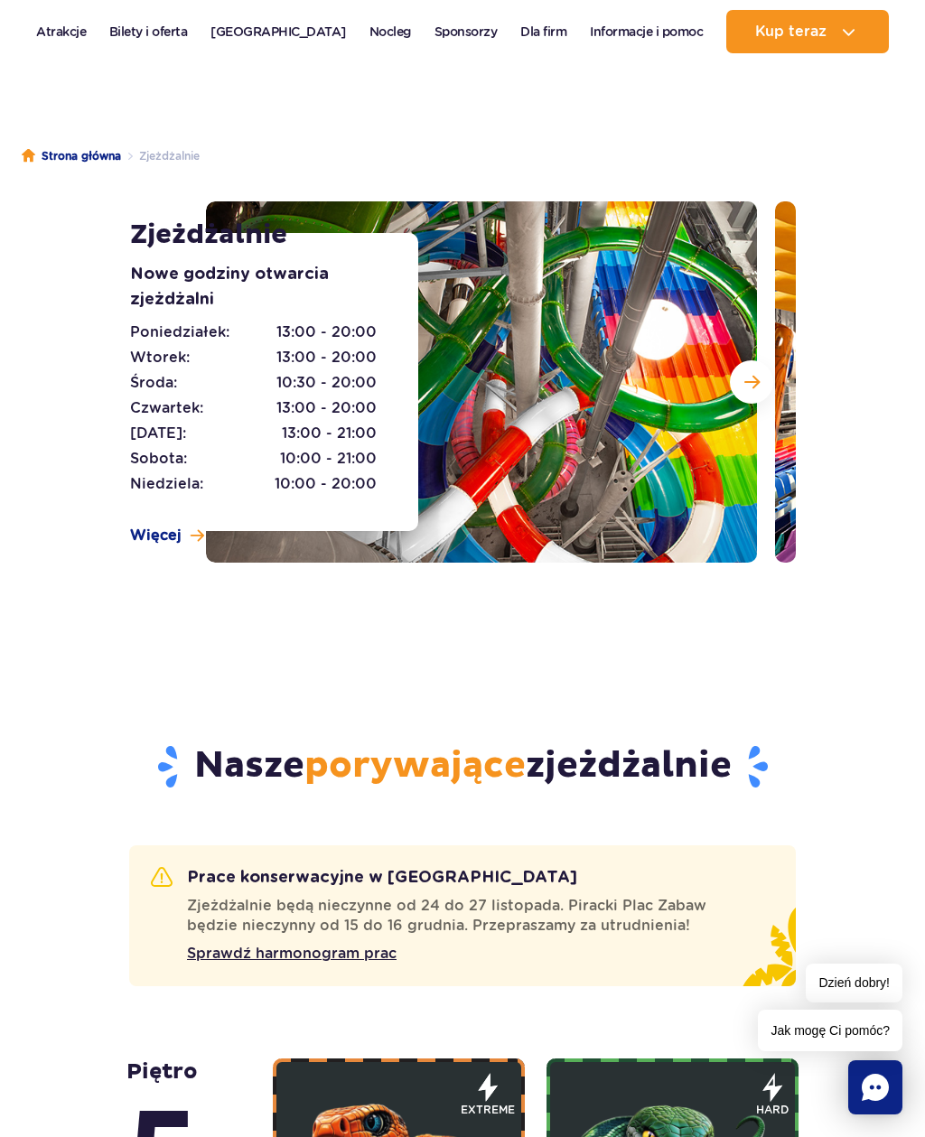
click at [764, 382] on button "Następny slajd" at bounding box center [751, 381] width 43 height 43
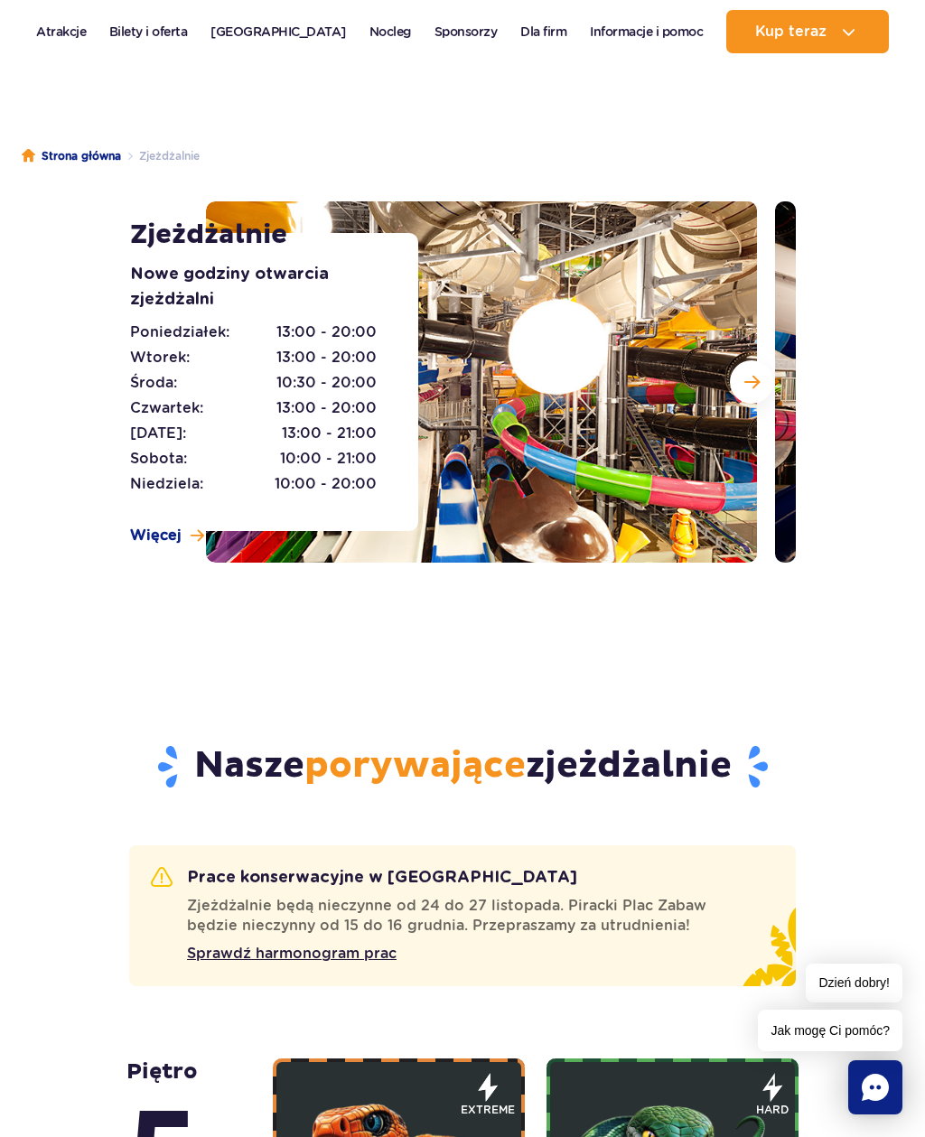
click at [764, 376] on button "Następny slajd" at bounding box center [751, 381] width 43 height 43
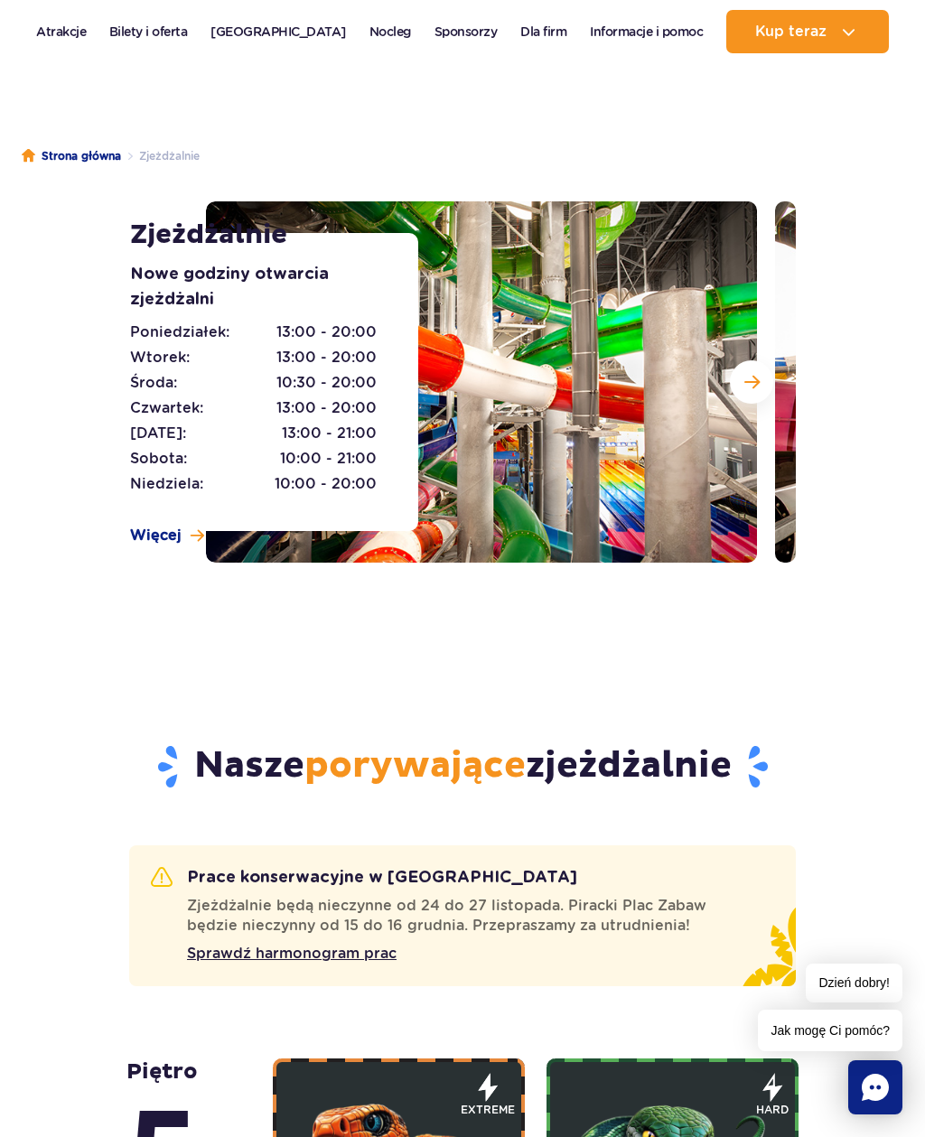
click at [763, 384] on button "Następny slajd" at bounding box center [751, 381] width 43 height 43
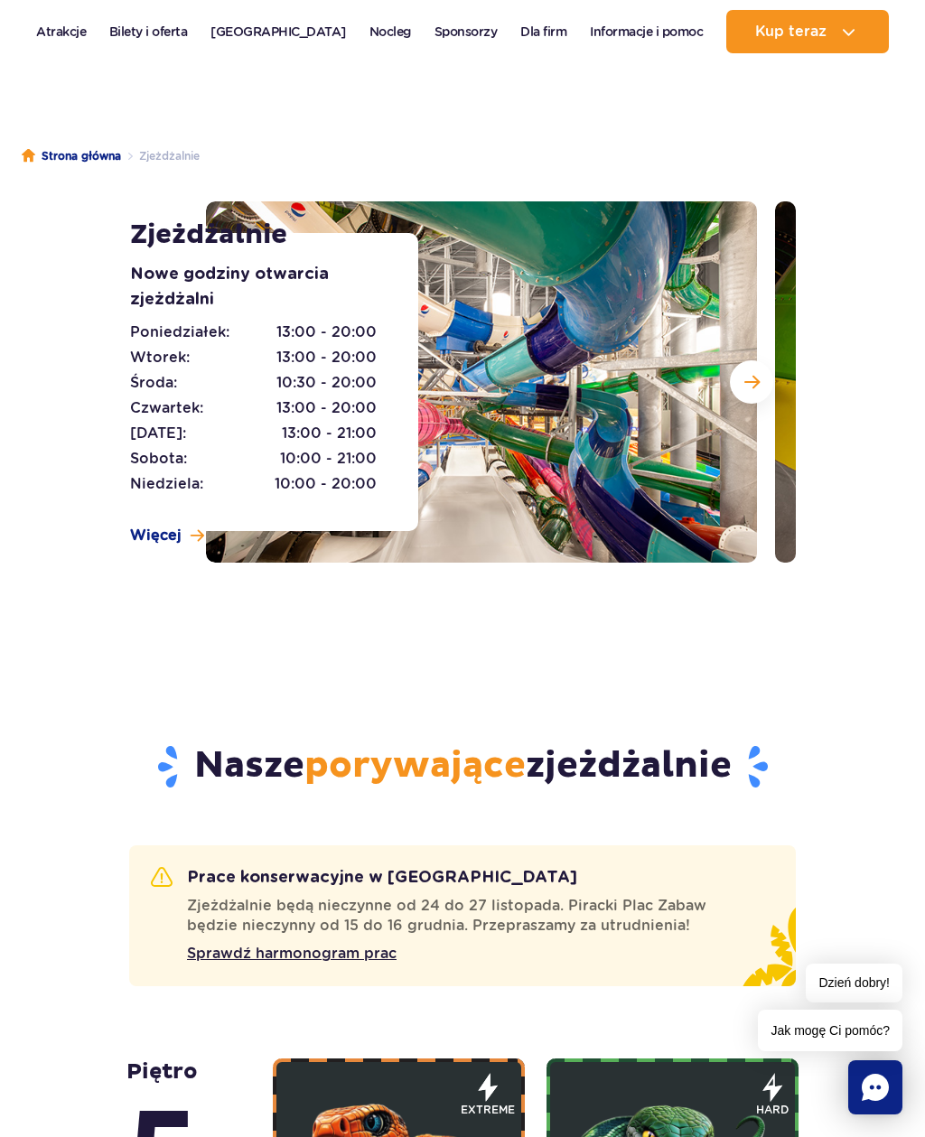
click at [761, 391] on button "Następny slajd" at bounding box center [751, 381] width 43 height 43
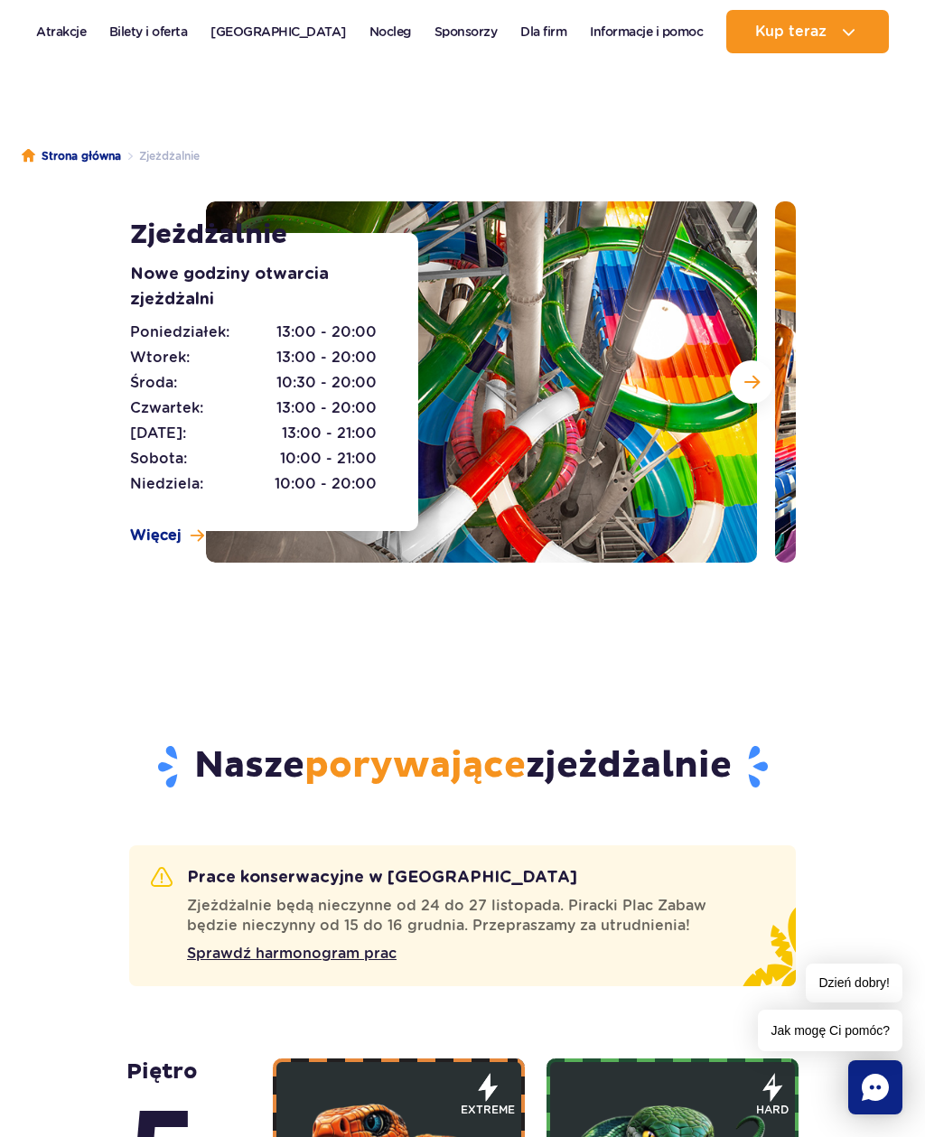
click at [760, 389] on button "Następny slajd" at bounding box center [751, 381] width 43 height 43
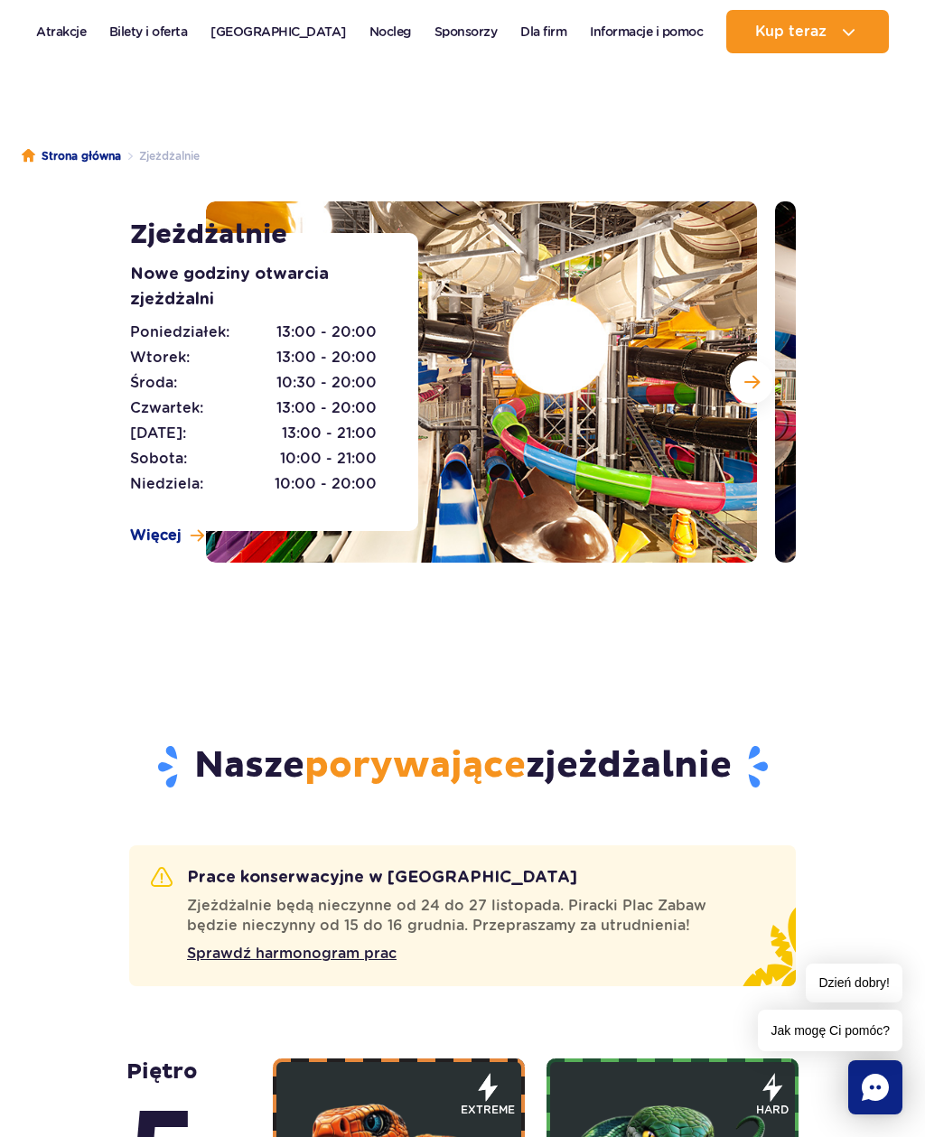
click at [765, 378] on button "Następny slajd" at bounding box center [751, 381] width 43 height 43
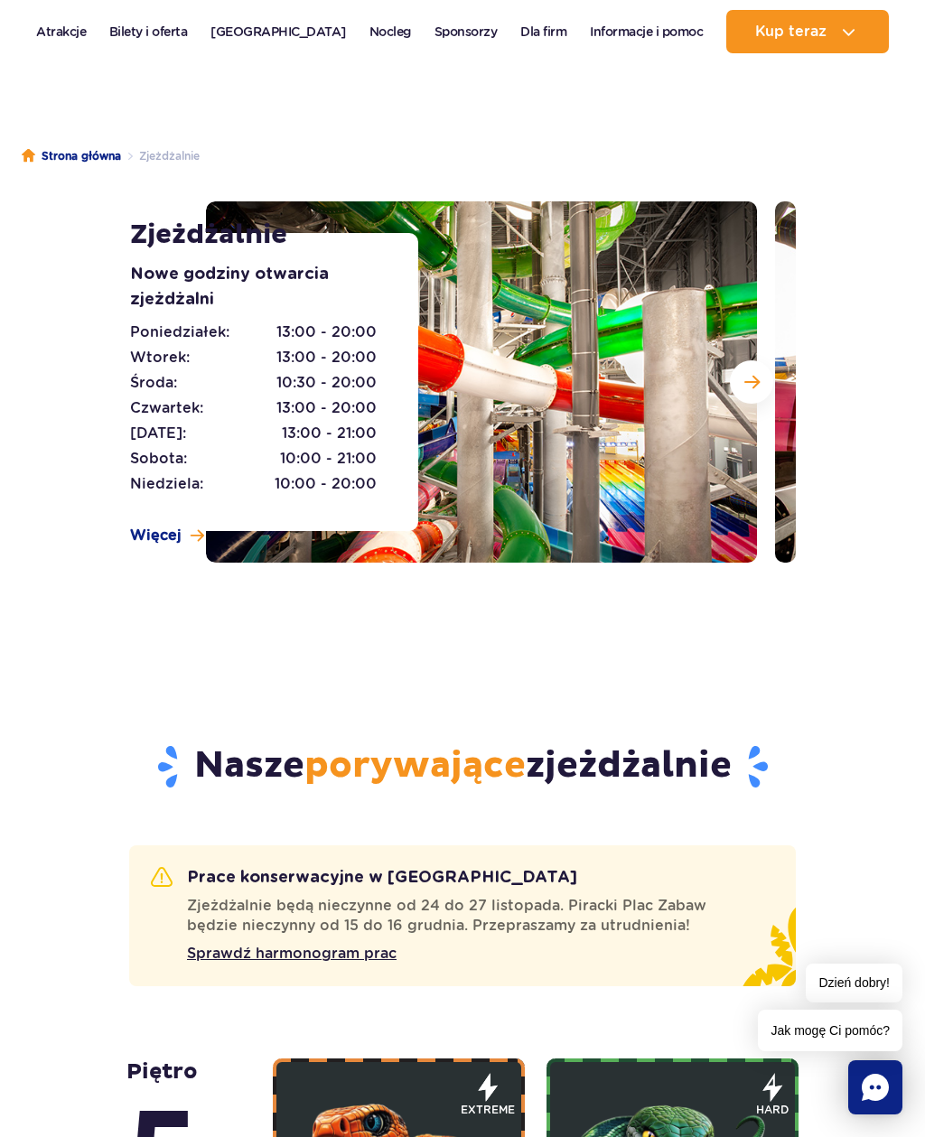
click at [764, 378] on button "Następny slajd" at bounding box center [751, 381] width 43 height 43
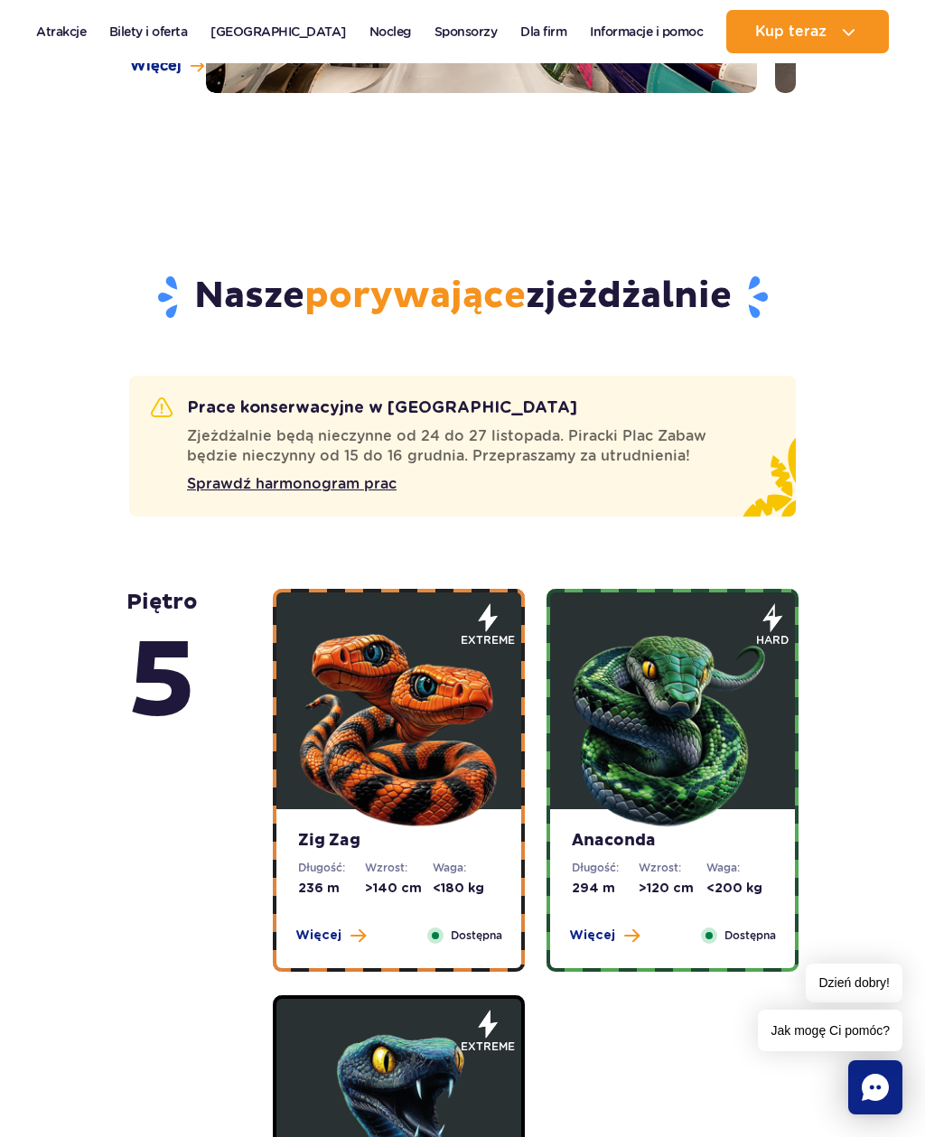
scroll to position [539, 0]
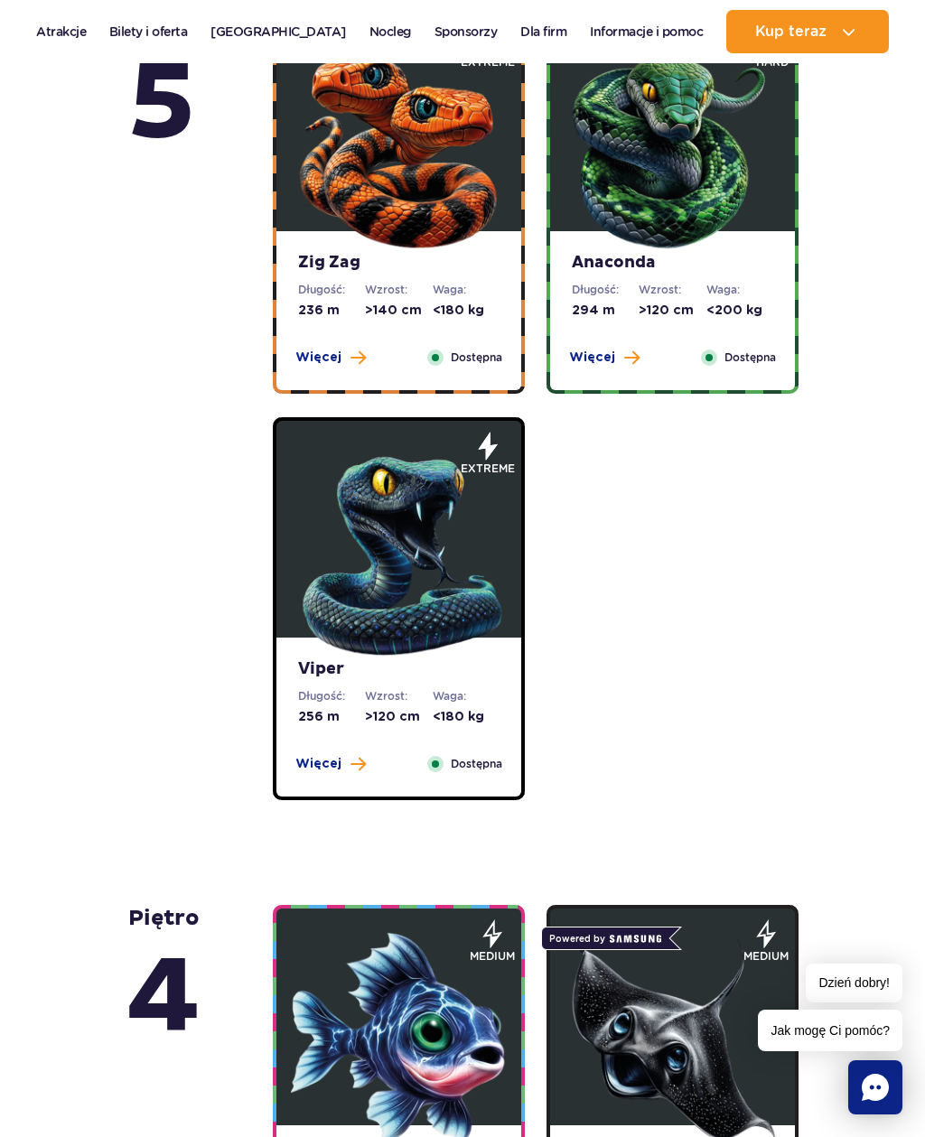
click at [478, 287] on dt "Waga:" at bounding box center [466, 290] width 67 height 16
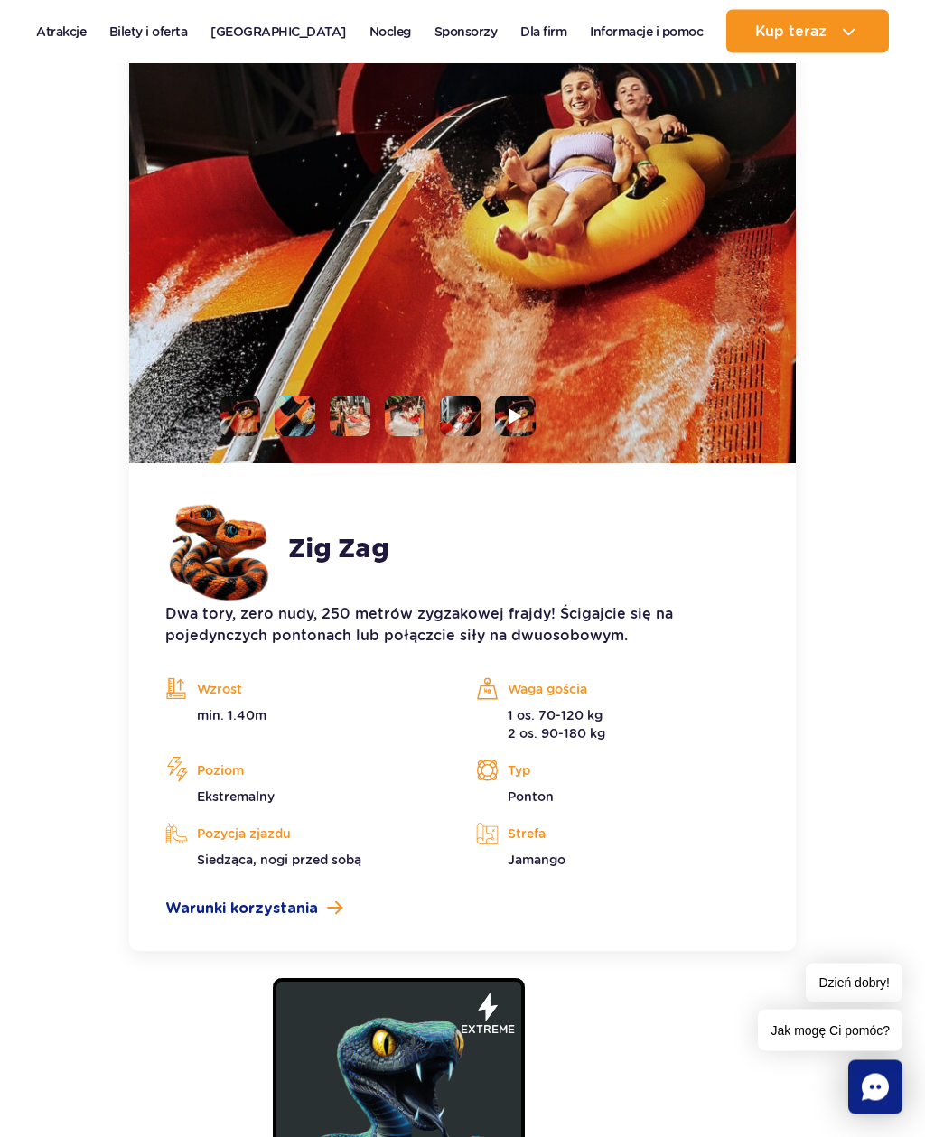
scroll to position [1554, 0]
